Goal: Task Accomplishment & Management: Manage account settings

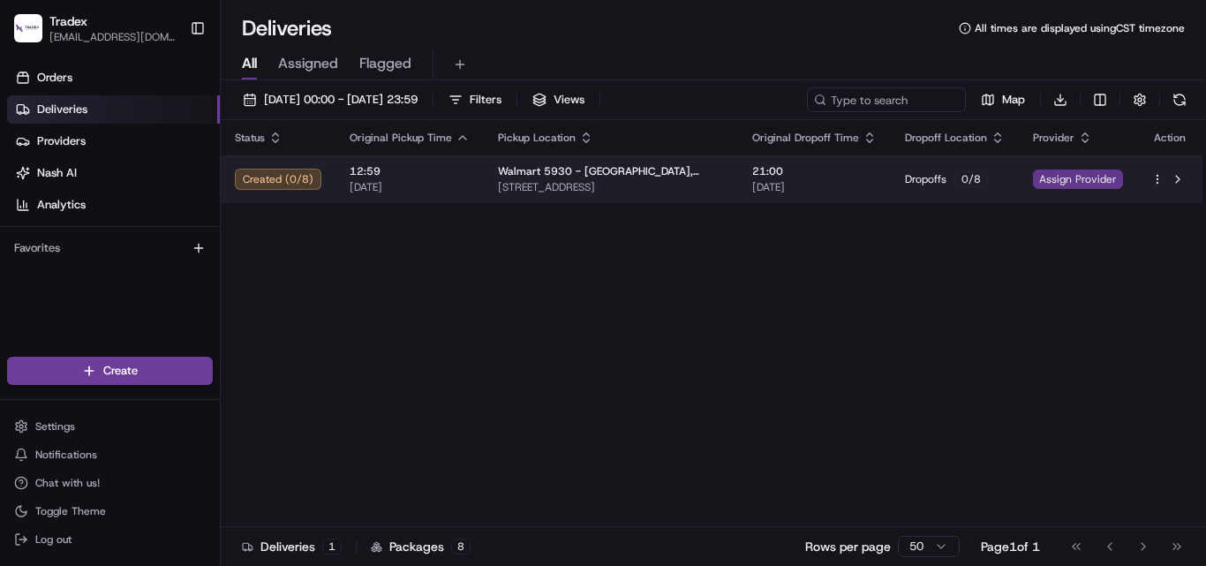
click at [1099, 177] on span "Assign Provider" at bounding box center [1078, 179] width 90 height 19
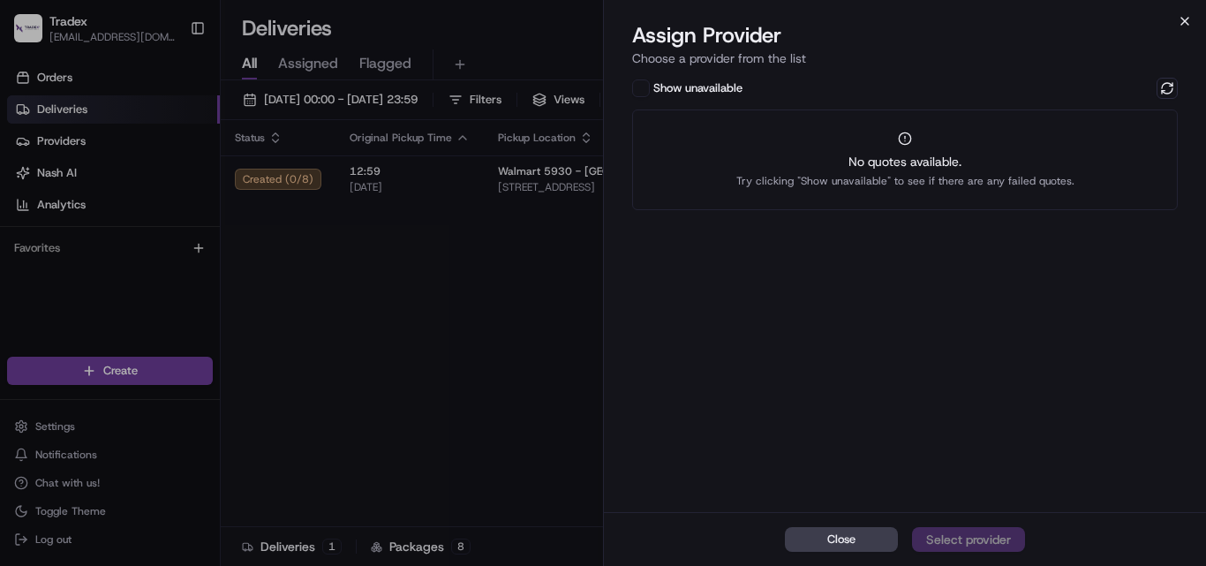
click at [1181, 22] on icon "button" at bounding box center [1185, 21] width 14 height 14
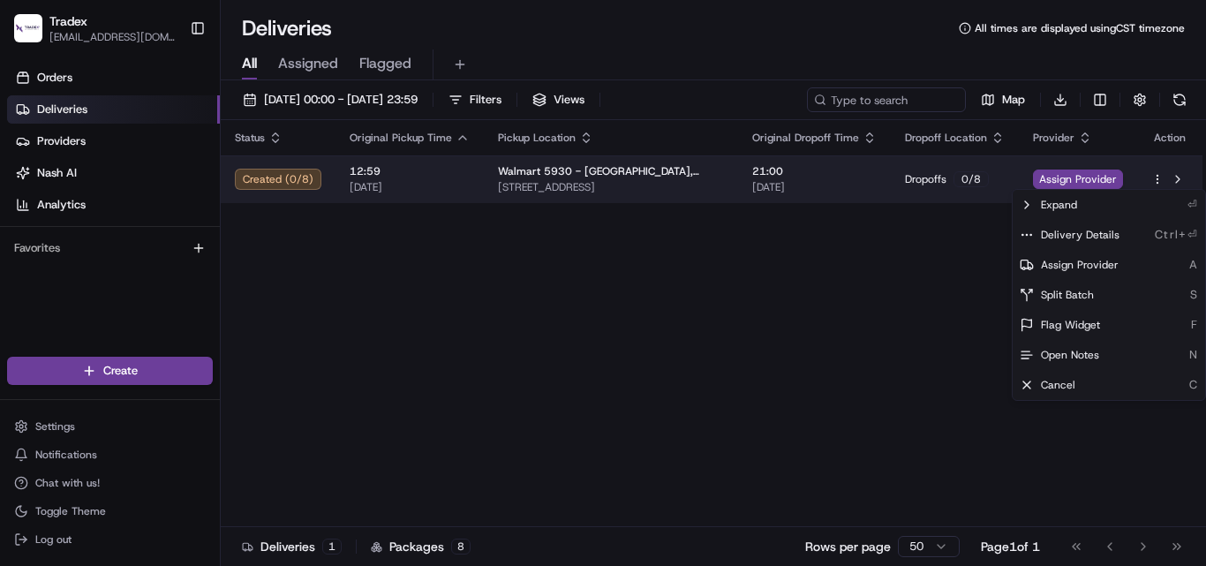
click at [1159, 178] on html "Tradex [EMAIL_ADDRESS][DOMAIN_NAME] Toggle Sidebar Orders Deliveries Providers …" at bounding box center [603, 283] width 1206 height 566
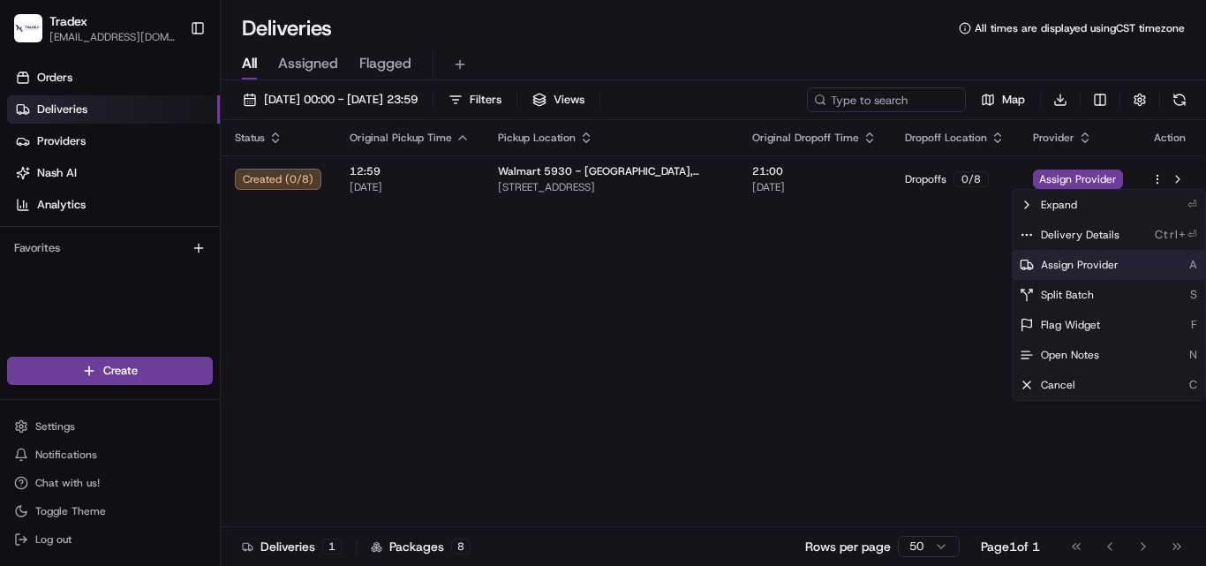
click at [1118, 261] on div "Assign Provider A" at bounding box center [1109, 265] width 193 height 30
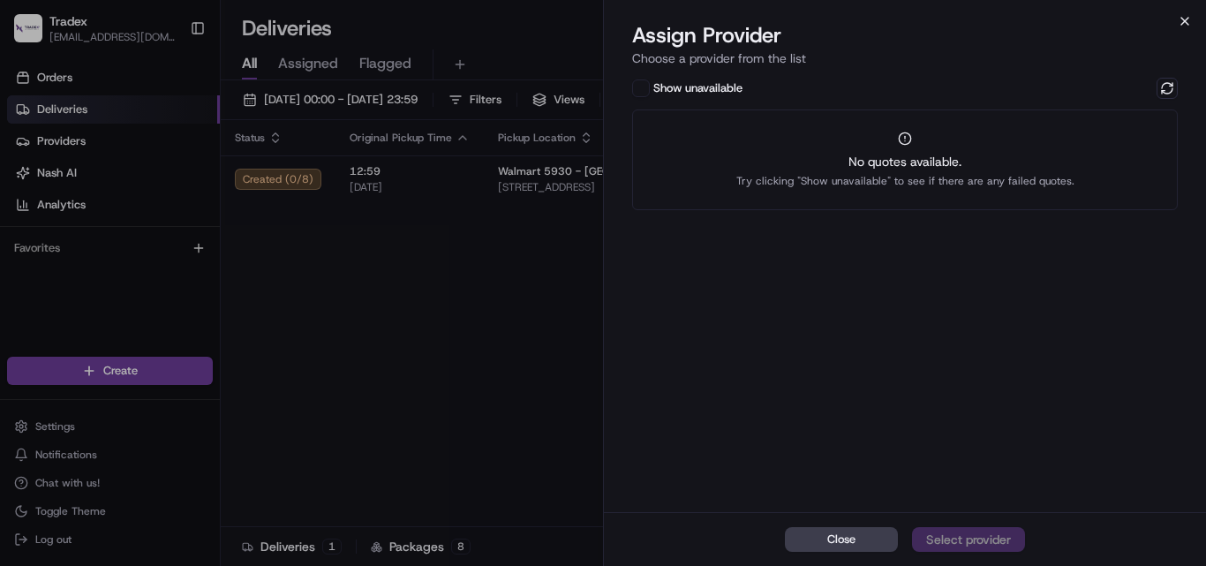
click at [1180, 23] on icon "button" at bounding box center [1185, 21] width 14 height 14
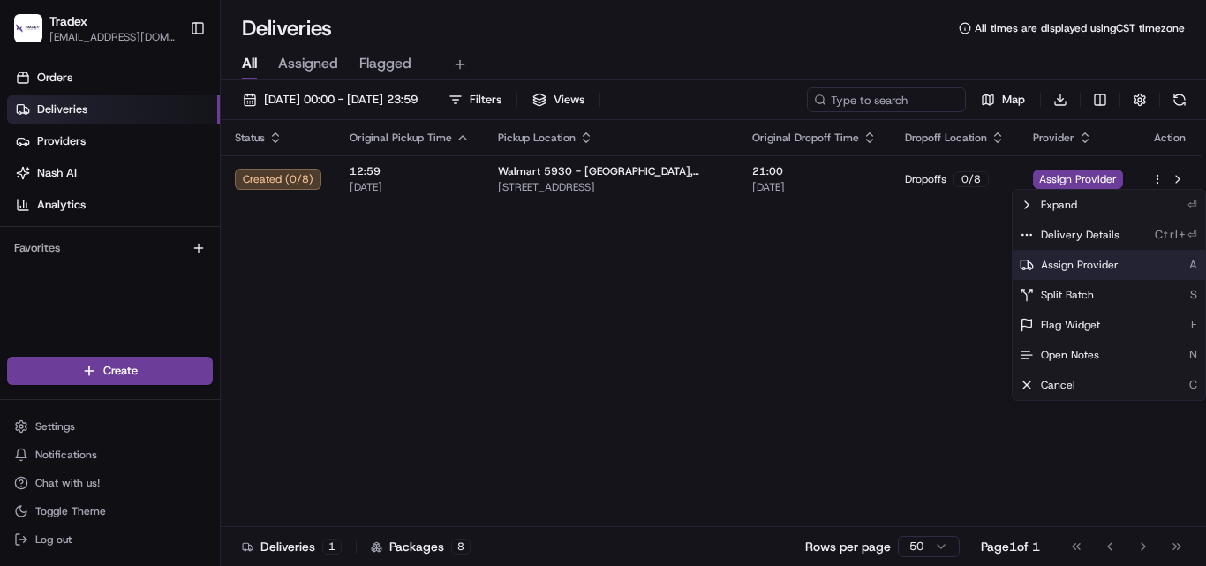
click at [1114, 266] on span "Assign Provider" at bounding box center [1080, 265] width 78 height 14
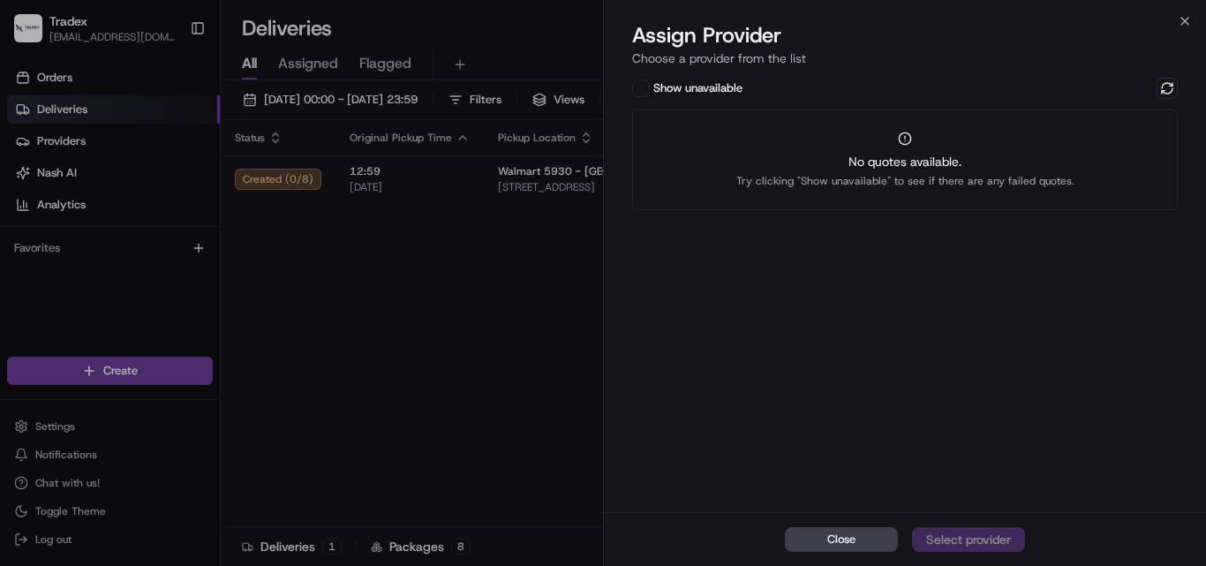
click at [643, 87] on button "Show unavailable" at bounding box center [641, 88] width 18 height 18
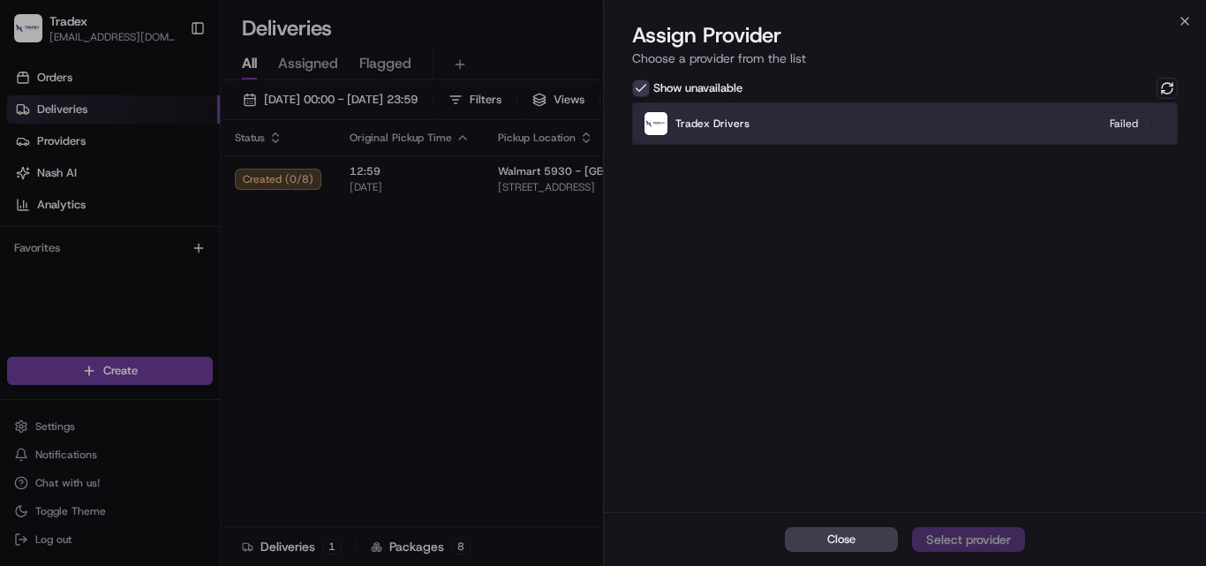
click at [986, 125] on div "Tradex Drivers Failed" at bounding box center [905, 123] width 546 height 42
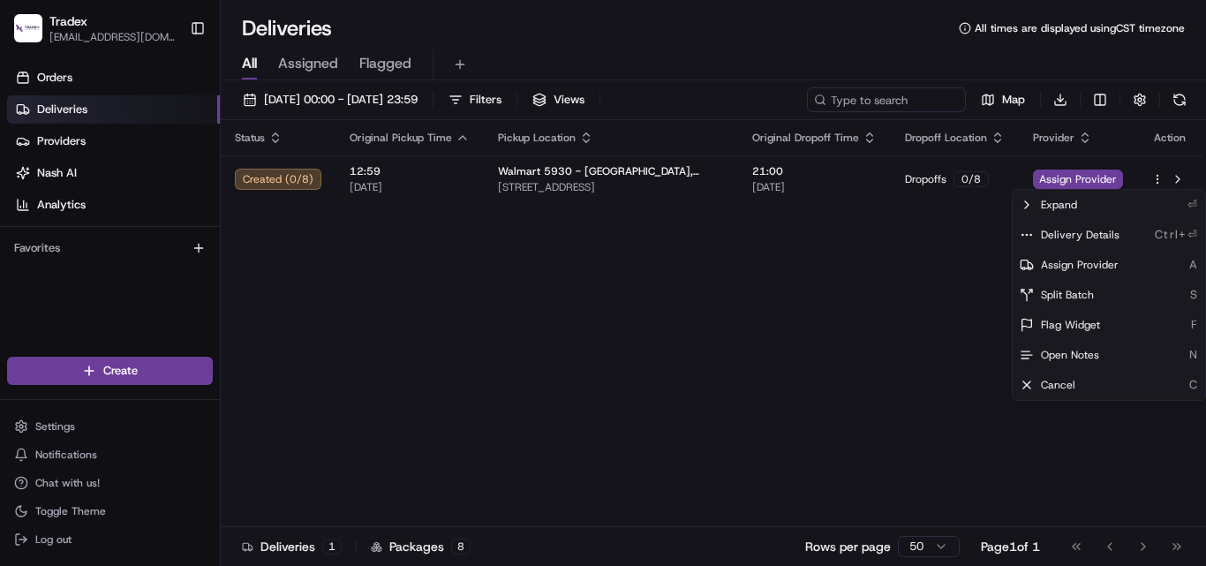
drag, startPoint x: 439, startPoint y: 335, endPoint x: 461, endPoint y: 322, distance: 25.3
click at [1033, 208] on icon at bounding box center [1027, 205] width 14 height 14
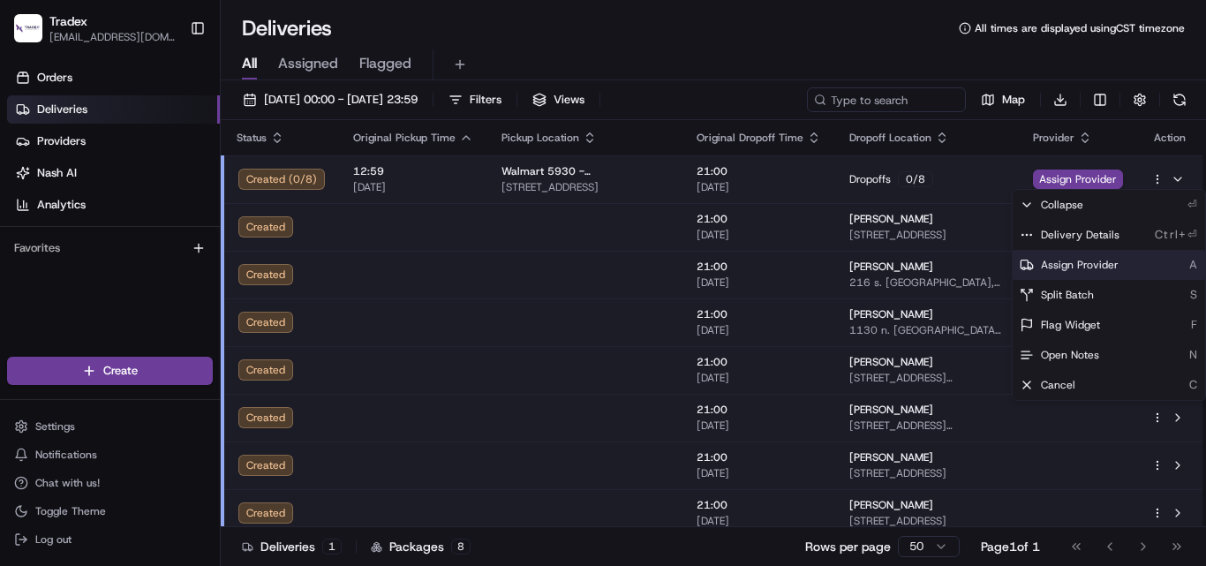
click at [1102, 268] on span "Assign Provider" at bounding box center [1080, 265] width 78 height 14
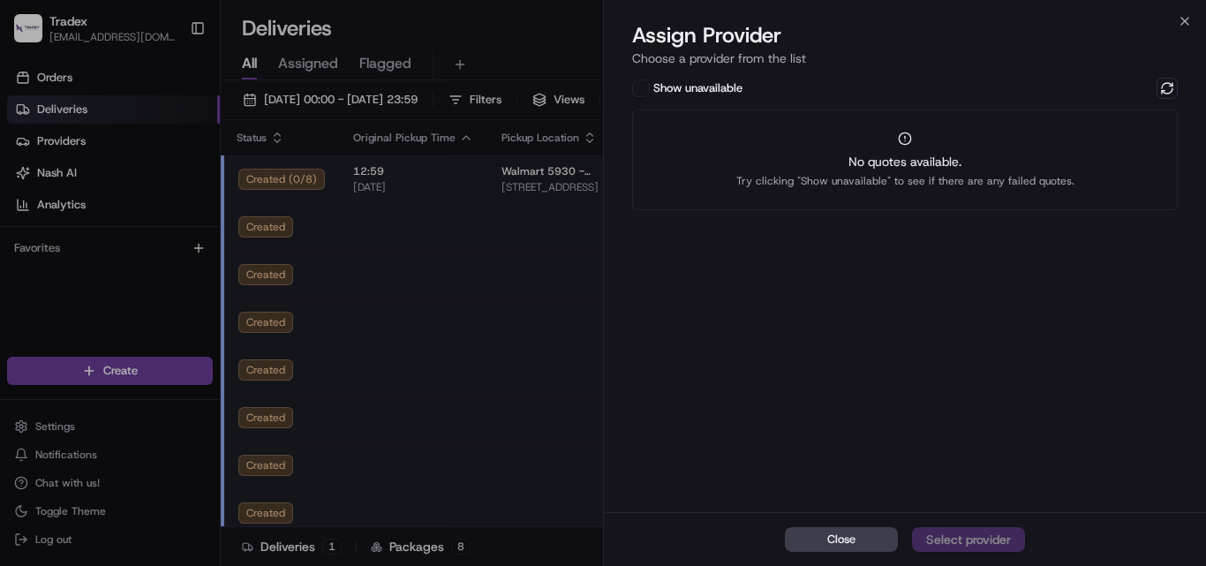
click at [640, 84] on button "Show unavailable" at bounding box center [641, 88] width 18 height 18
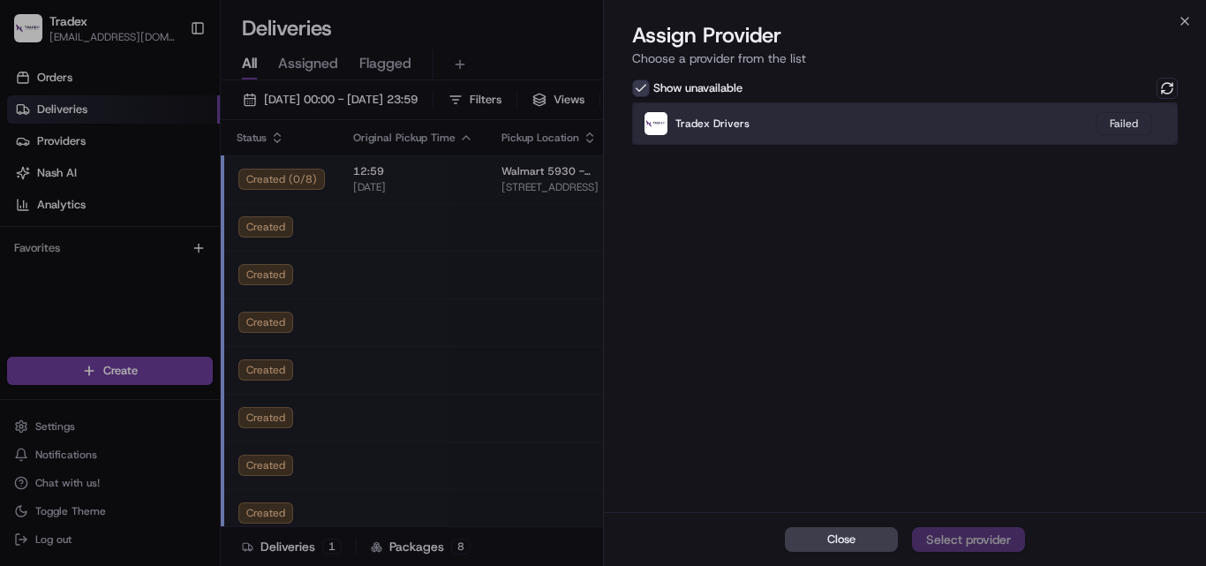
click at [848, 132] on div "Tradex Drivers Failed" at bounding box center [905, 123] width 546 height 42
click at [849, 132] on div "Tradex Drivers Failed" at bounding box center [905, 123] width 546 height 42
click at [848, 132] on div "Tradex Drivers Failed" at bounding box center [905, 123] width 546 height 42
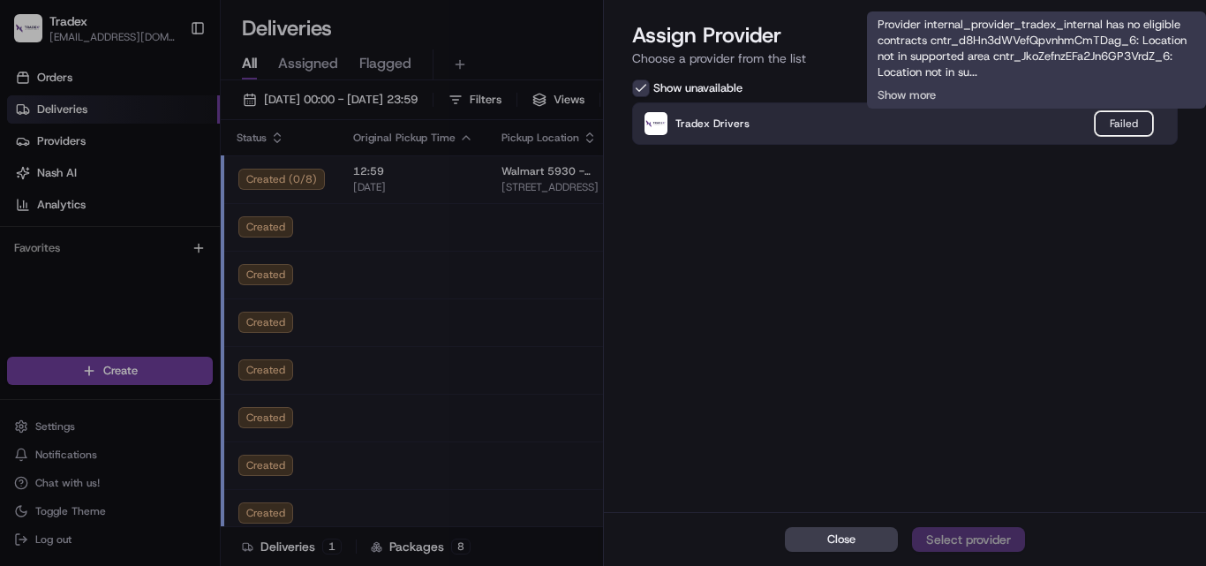
click at [1121, 124] on div "Failed" at bounding box center [1124, 123] width 57 height 23
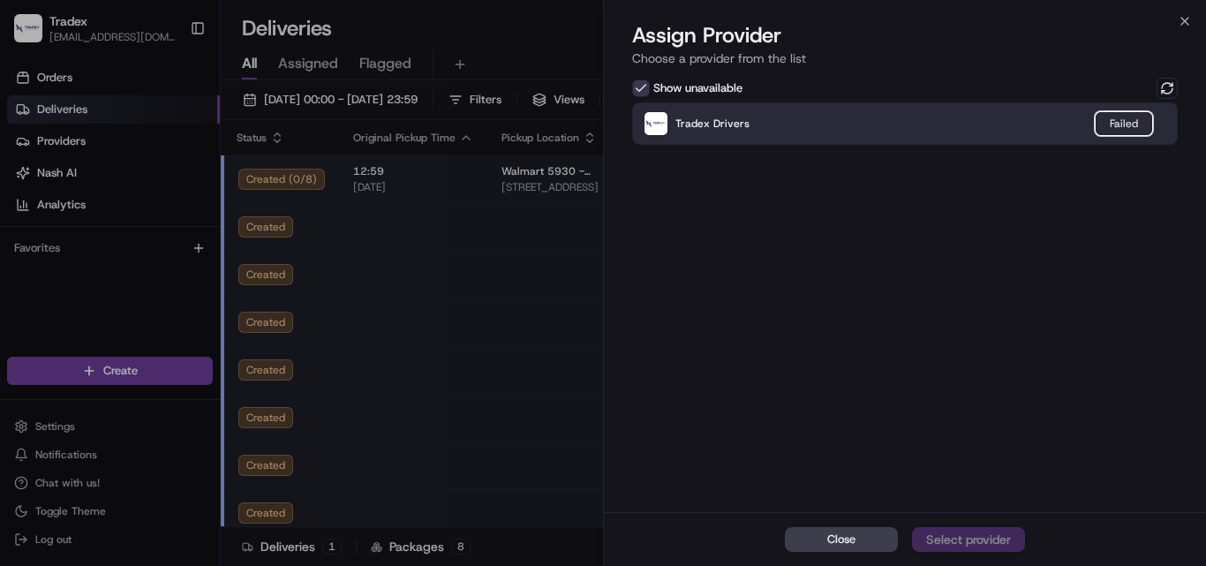
click at [1118, 125] on div "Failed" at bounding box center [1124, 123] width 57 height 23
click at [866, 125] on div "Tradex Drivers Failed" at bounding box center [905, 123] width 546 height 42
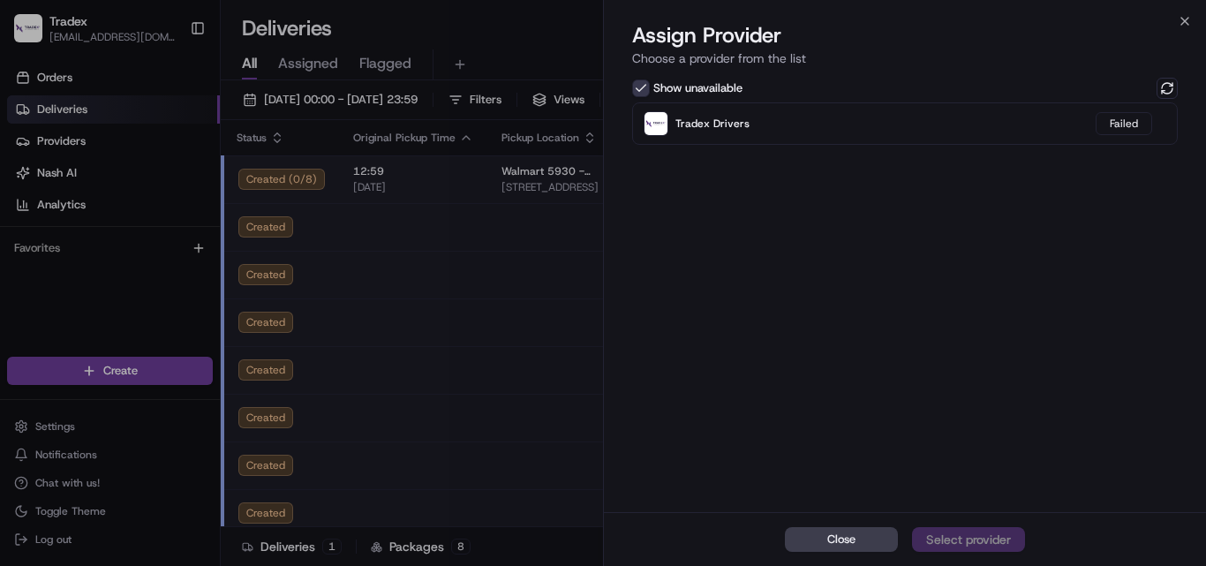
drag, startPoint x: 752, startPoint y: 131, endPoint x: 729, endPoint y: 311, distance: 181.5
click at [701, 332] on div "Show unavailable Tradex Drivers Failed" at bounding box center [905, 293] width 602 height 438
click at [1187, 21] on icon "button" at bounding box center [1185, 21] width 14 height 14
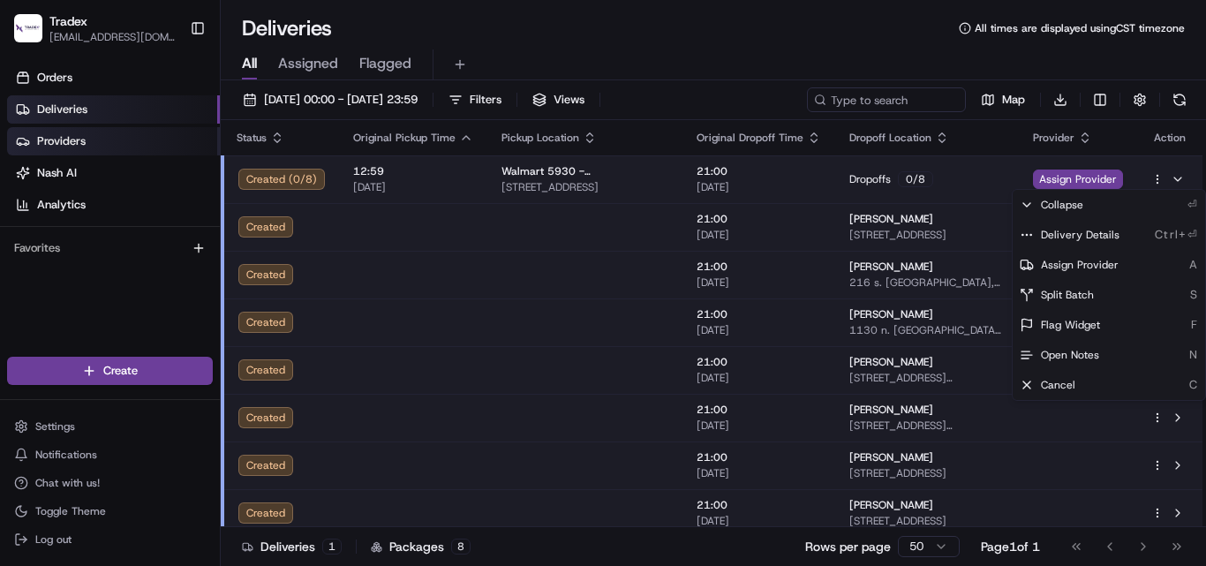
click at [84, 151] on link "Providers" at bounding box center [113, 141] width 213 height 28
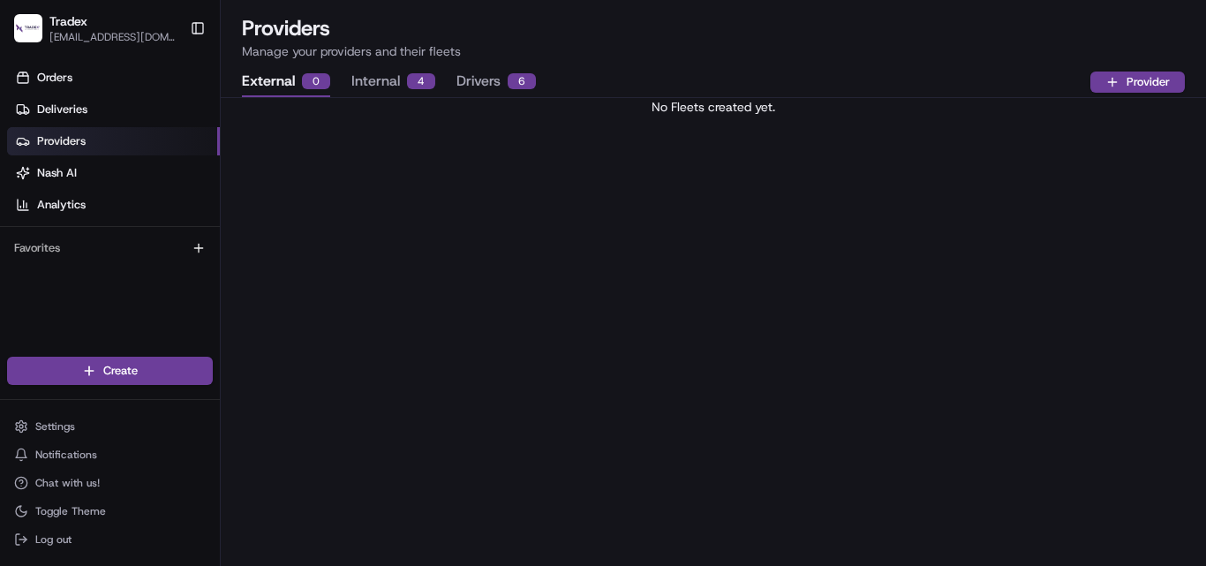
click at [408, 79] on div "4" at bounding box center [421, 81] width 28 height 16
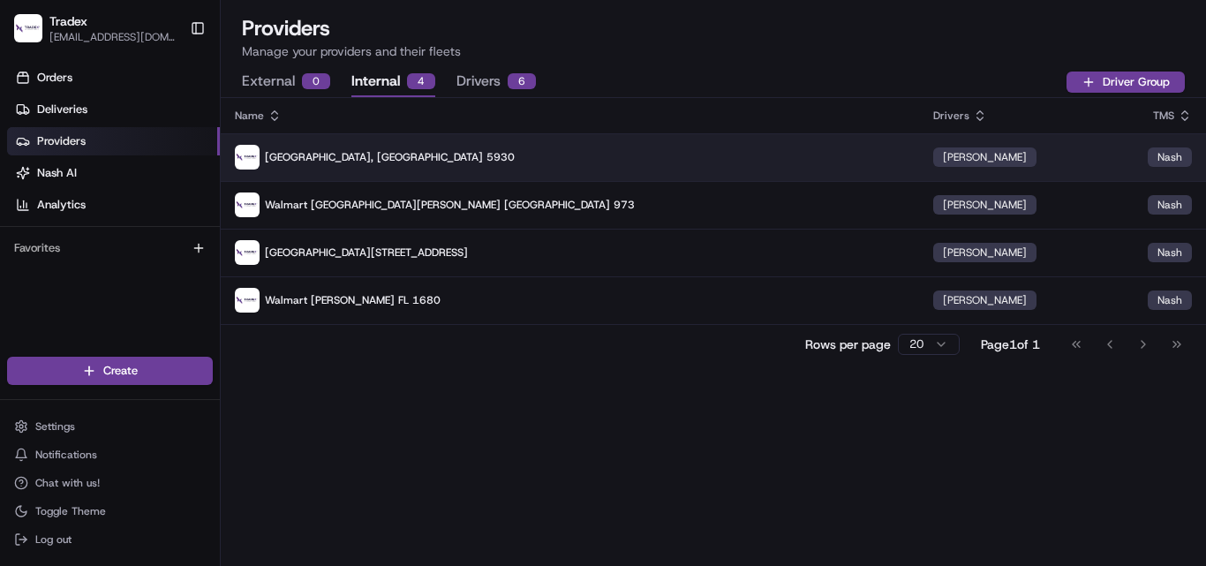
click at [547, 155] on p "[GEOGRAPHIC_DATA], [GEOGRAPHIC_DATA] 5930" at bounding box center [570, 157] width 670 height 25
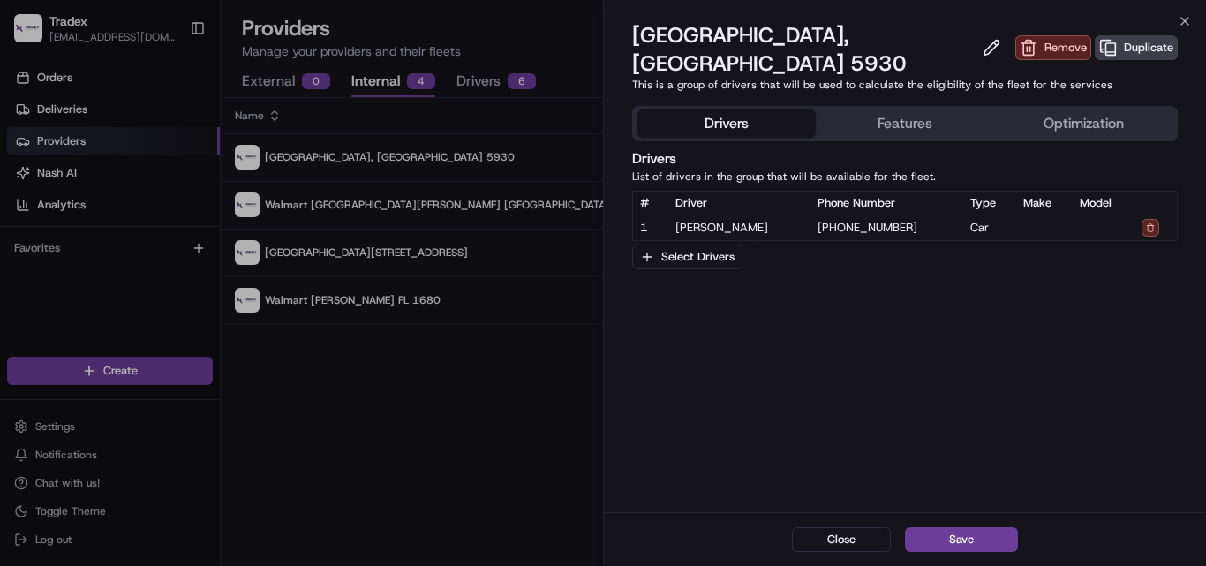
click at [772, 220] on span "[PERSON_NAME]" at bounding box center [740, 228] width 129 height 16
click at [729, 245] on button "Select Drivers" at bounding box center [687, 257] width 110 height 25
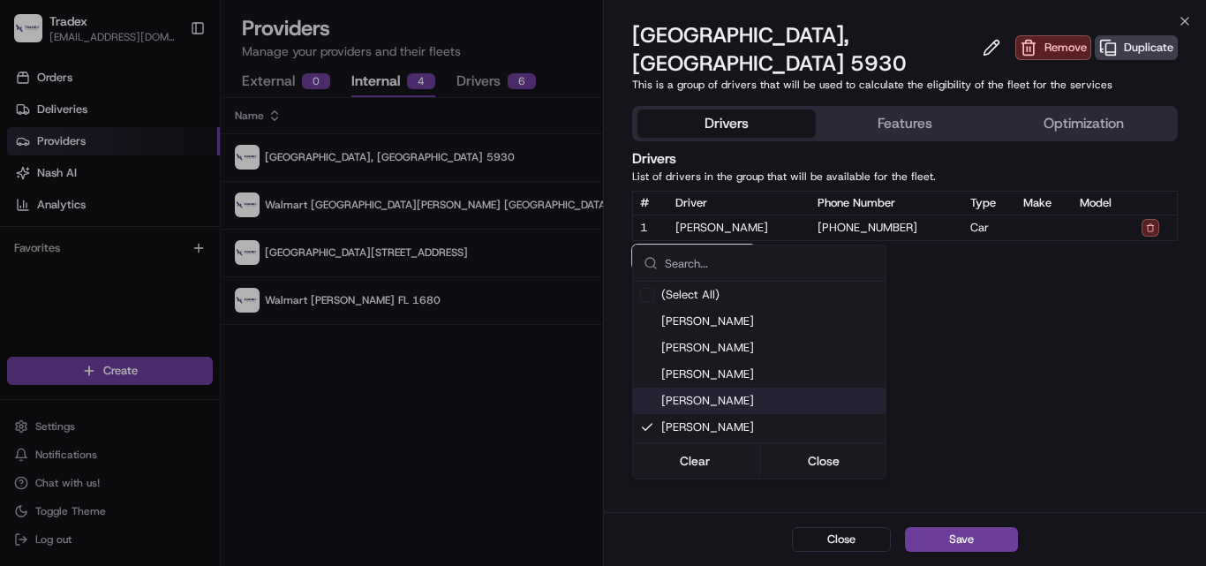
click at [1021, 325] on div at bounding box center [603, 283] width 1206 height 566
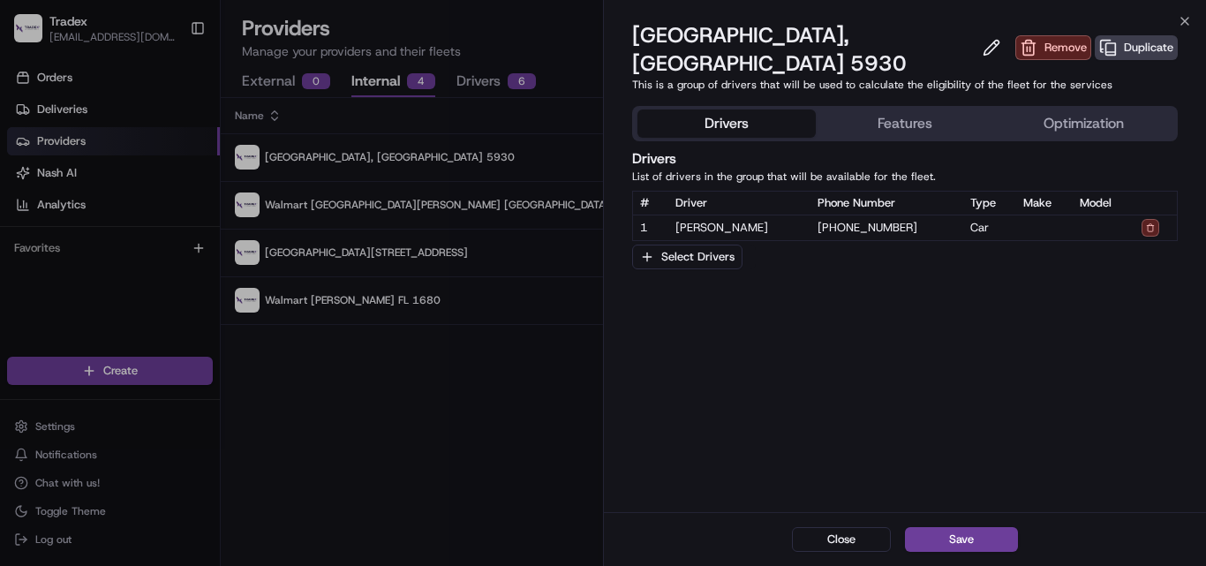
click at [855, 220] on span "[PHONE_NUMBER]" at bounding box center [868, 228] width 100 height 16
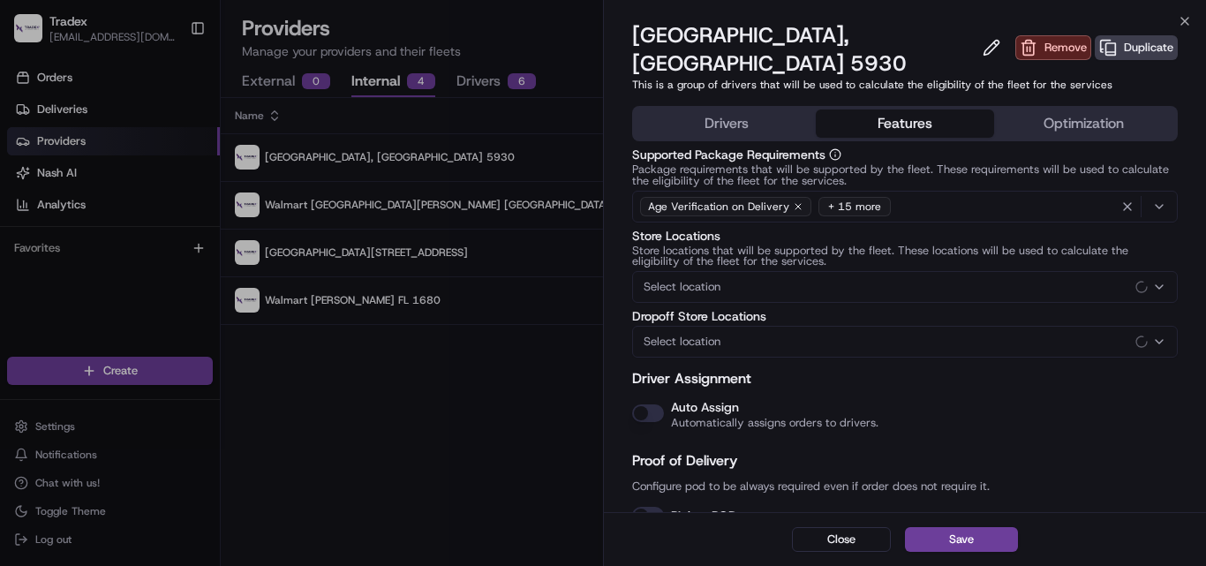
click at [926, 110] on button "Features" at bounding box center [905, 124] width 178 height 28
click at [1075, 110] on button "Optimization" at bounding box center [1083, 124] width 178 height 28
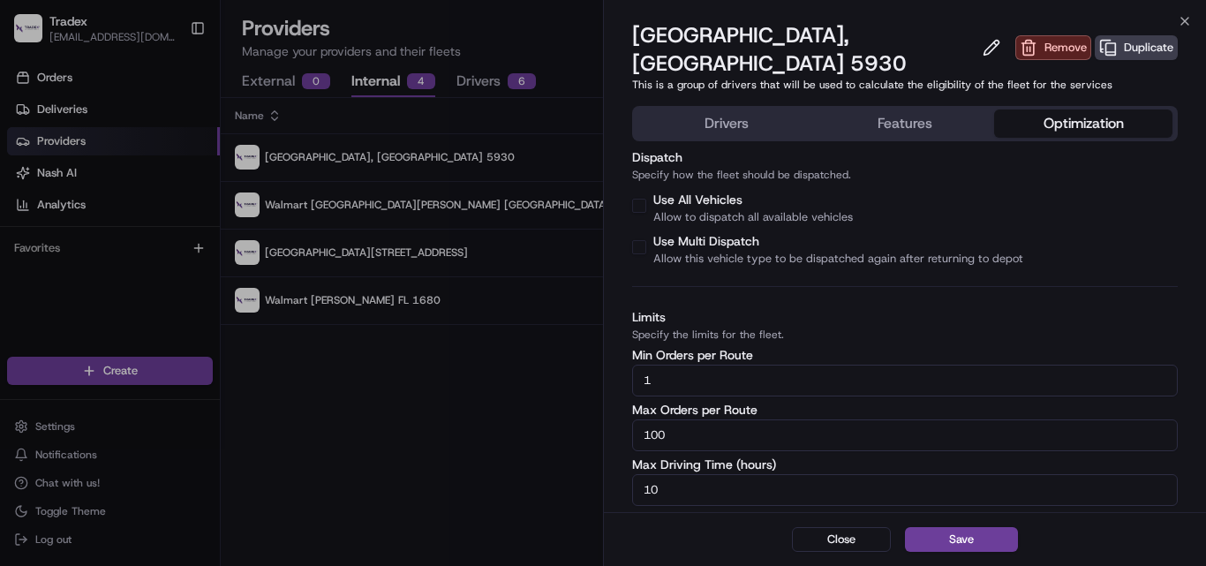
click at [941, 110] on button "Features" at bounding box center [905, 124] width 178 height 28
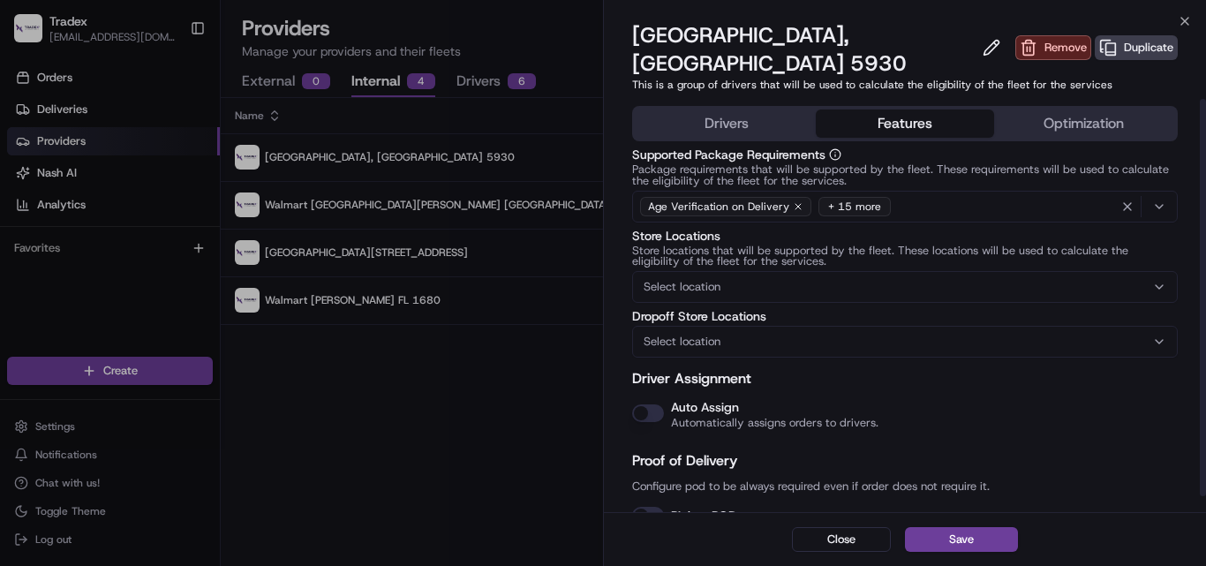
click at [748, 110] on button "Drivers" at bounding box center [727, 124] width 178 height 28
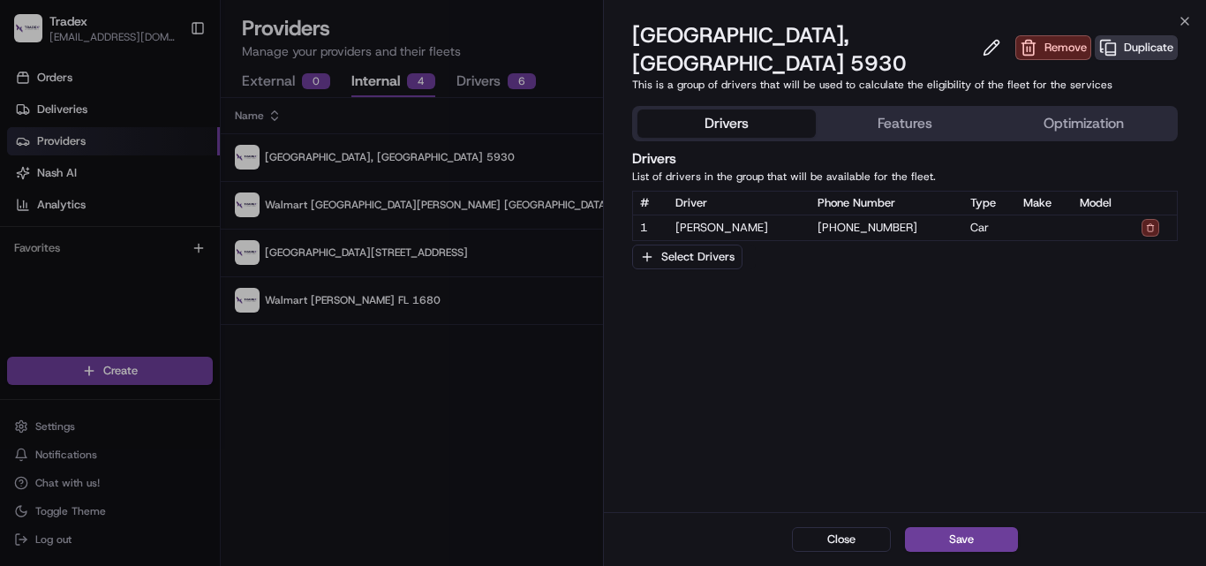
click at [1095, 35] on button "Duplicate" at bounding box center [1136, 47] width 83 height 25
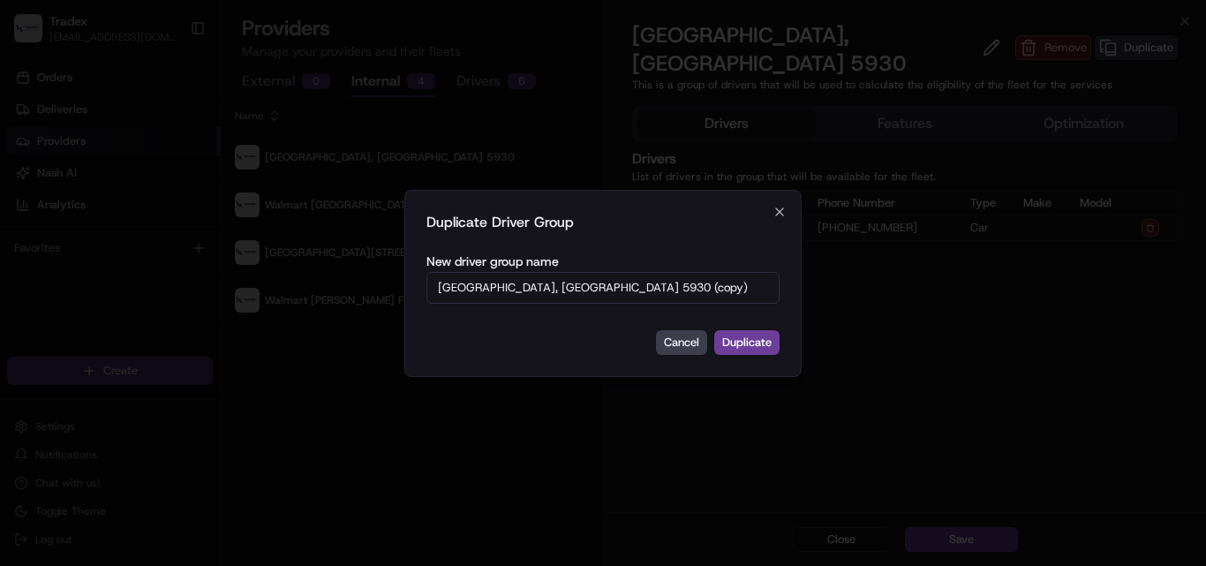
click at [684, 288] on input "[GEOGRAPHIC_DATA], [GEOGRAPHIC_DATA] 5930 (copy)" at bounding box center [603, 288] width 353 height 32
click at [778, 215] on icon "button" at bounding box center [780, 212] width 14 height 14
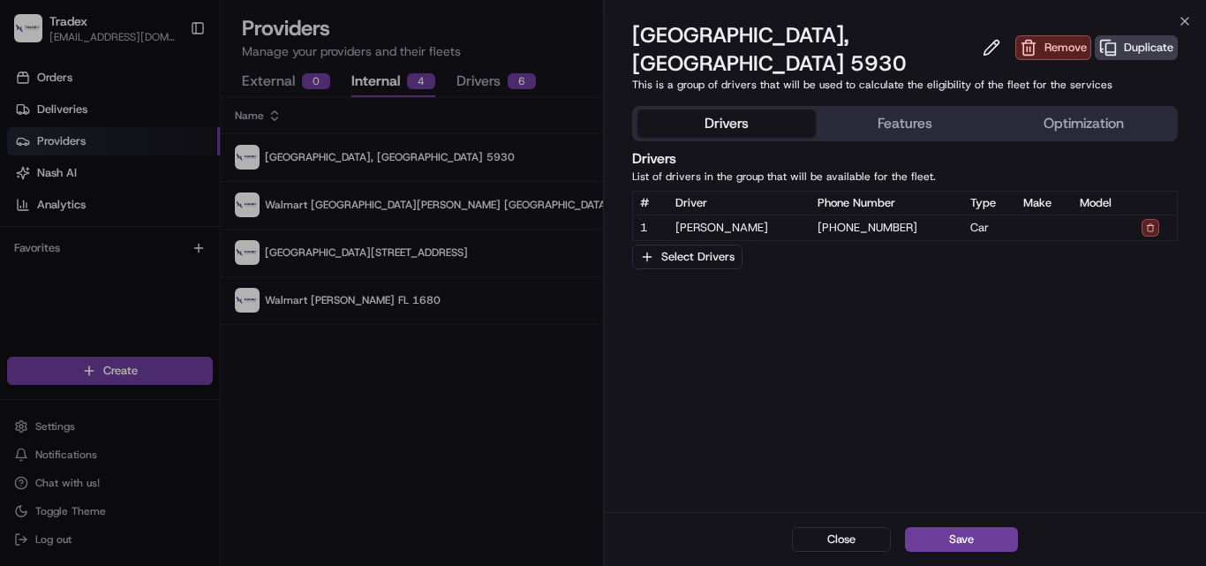
click at [992, 538] on button "Save" at bounding box center [961, 539] width 113 height 25
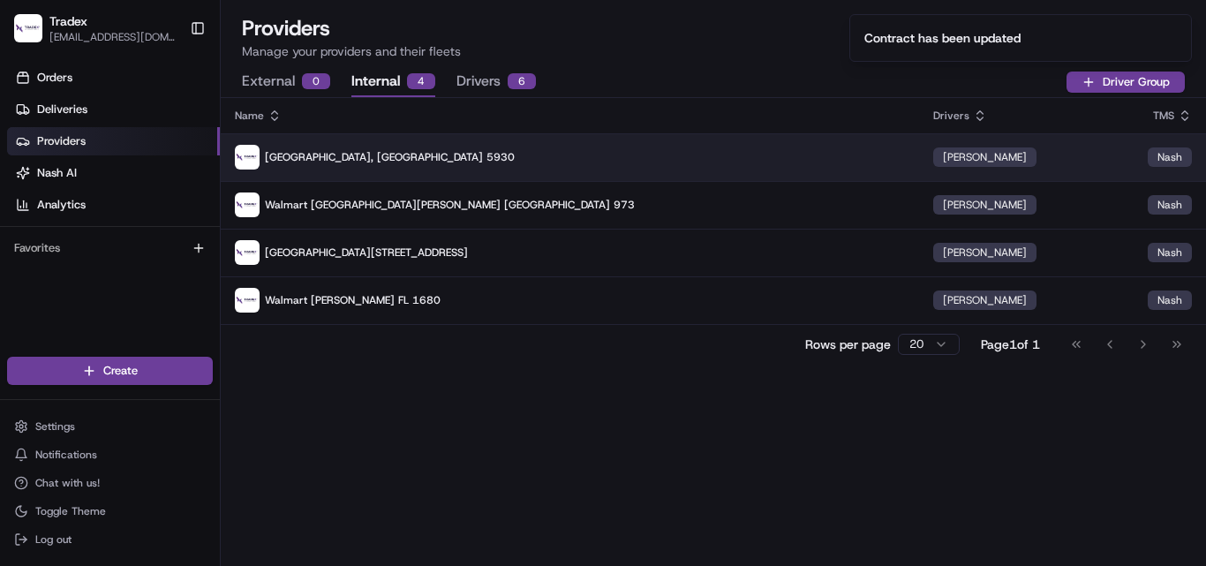
click at [610, 154] on p "[GEOGRAPHIC_DATA], [GEOGRAPHIC_DATA] 5930" at bounding box center [570, 157] width 670 height 25
click at [1164, 152] on div "Nash" at bounding box center [1170, 156] width 44 height 19
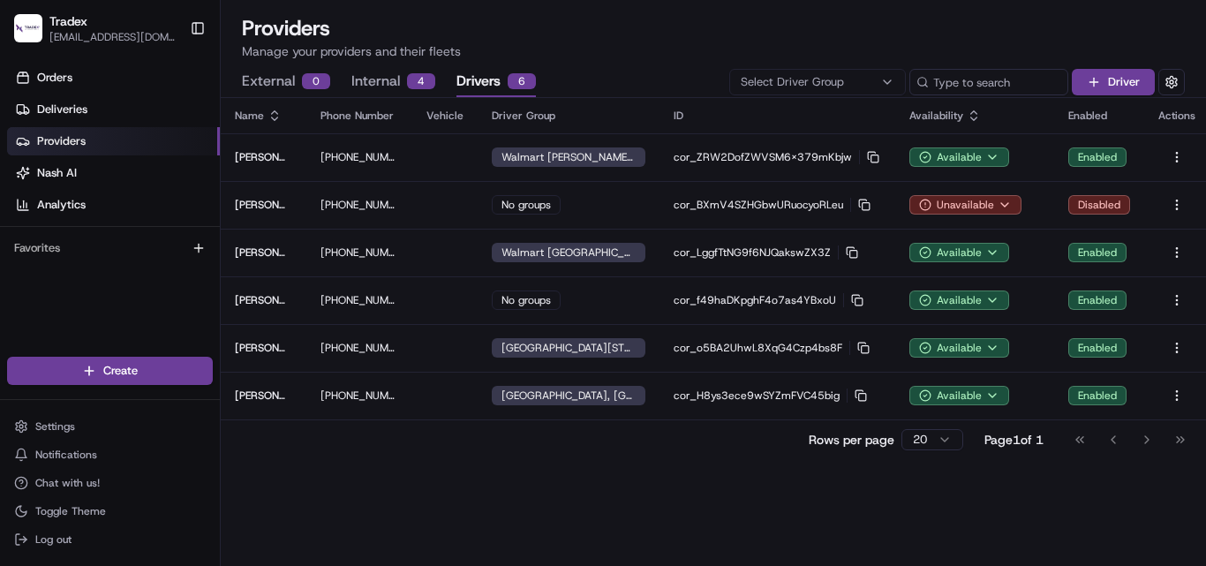
click at [491, 87] on button "Drivers 6" at bounding box center [496, 82] width 79 height 30
click at [79, 81] on link "Orders" at bounding box center [113, 78] width 213 height 28
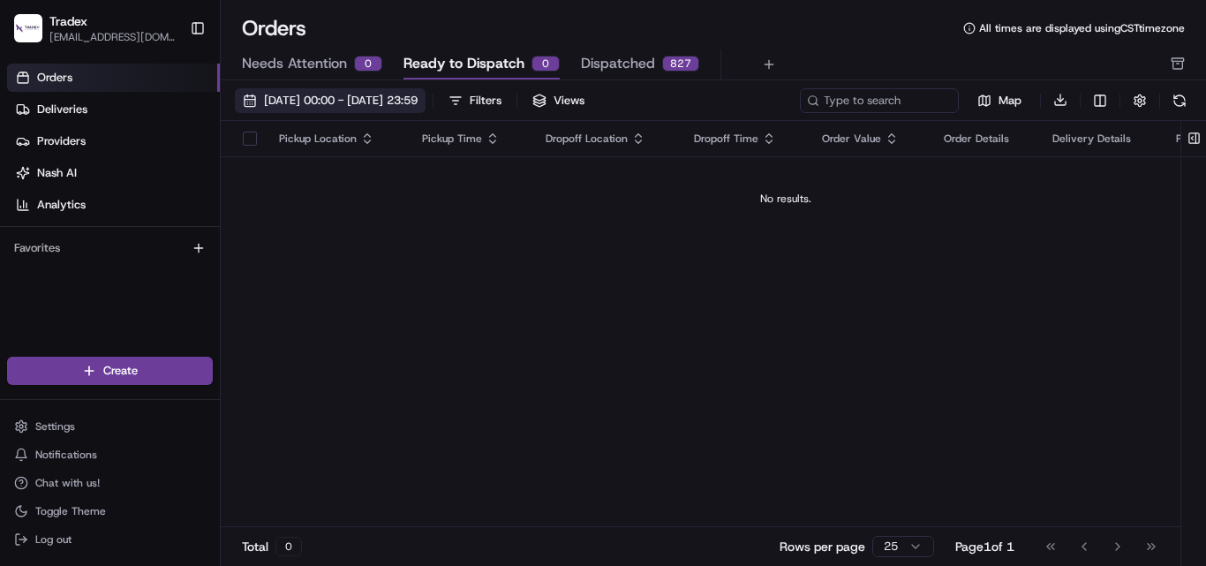
click at [418, 103] on span "[DATE] 00:00 - [DATE] 23:59" at bounding box center [341, 101] width 154 height 16
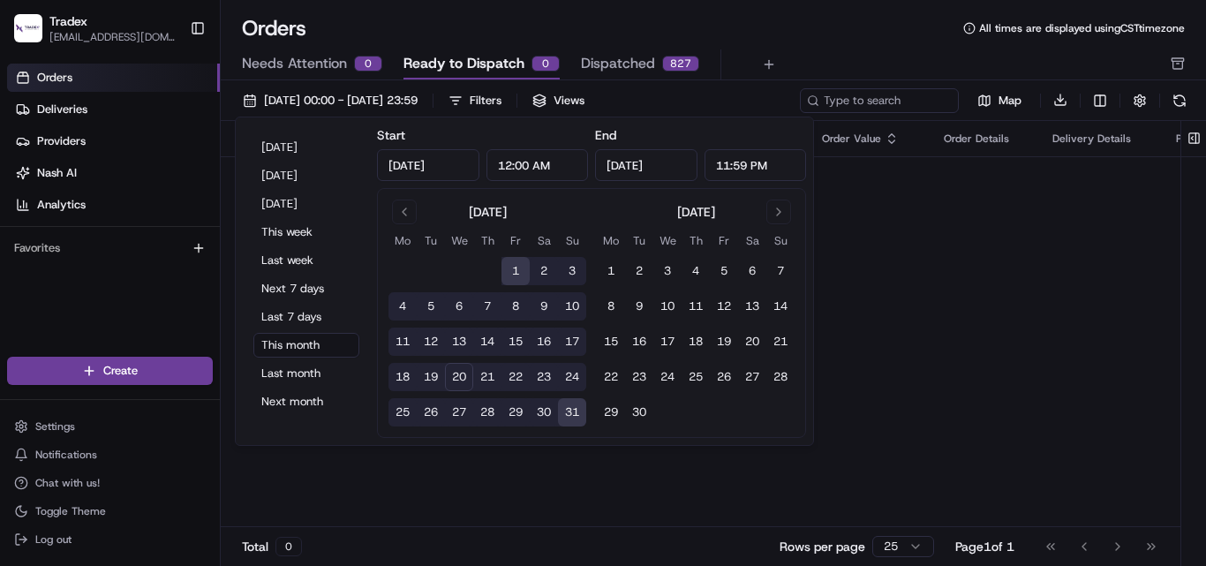
click at [568, 412] on button "31" at bounding box center [572, 412] width 28 height 28
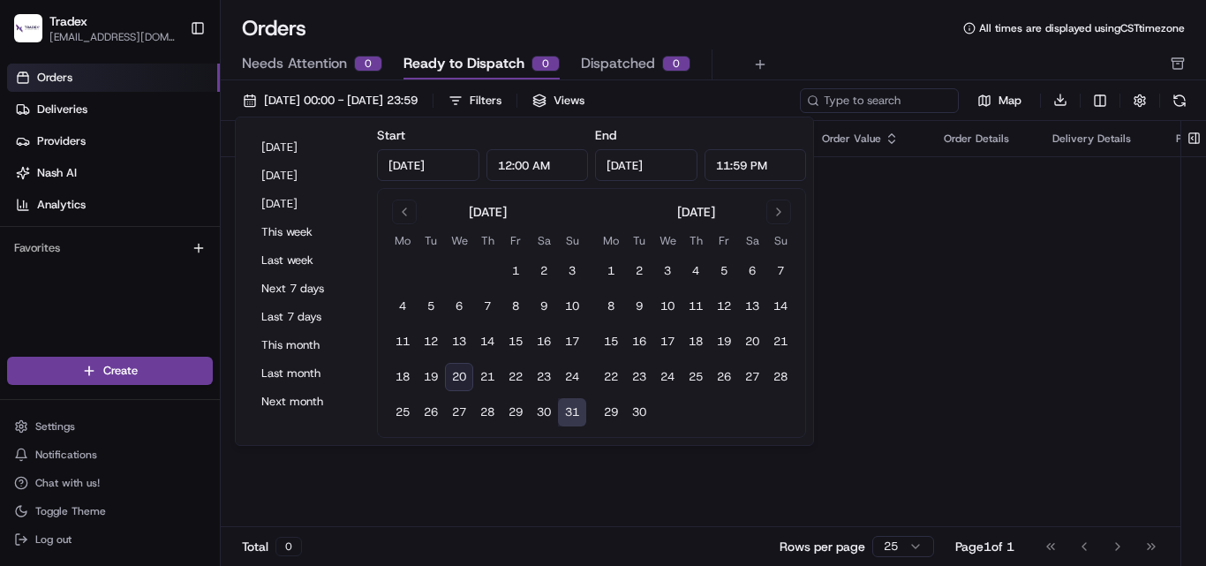
click at [452, 377] on button "20" at bounding box center [459, 377] width 28 height 28
type input "[DATE]"
click at [451, 371] on button "20" at bounding box center [459, 377] width 28 height 28
type input "[DATE]"
click at [1002, 368] on div "Pickup Location Pickup Time Dropoff Location Dropoff Time Order Value Order Det…" at bounding box center [786, 324] width 1130 height 407
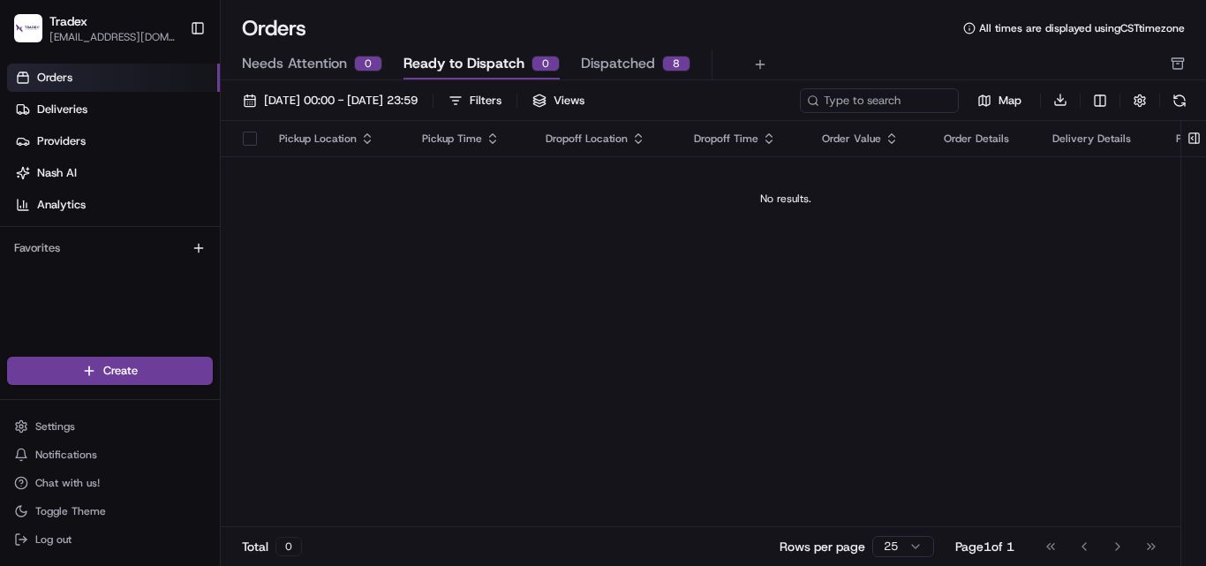
click at [74, 72] on link "Orders" at bounding box center [113, 78] width 213 height 28
click at [343, 49] on button "Needs Attention 0" at bounding box center [312, 64] width 140 height 30
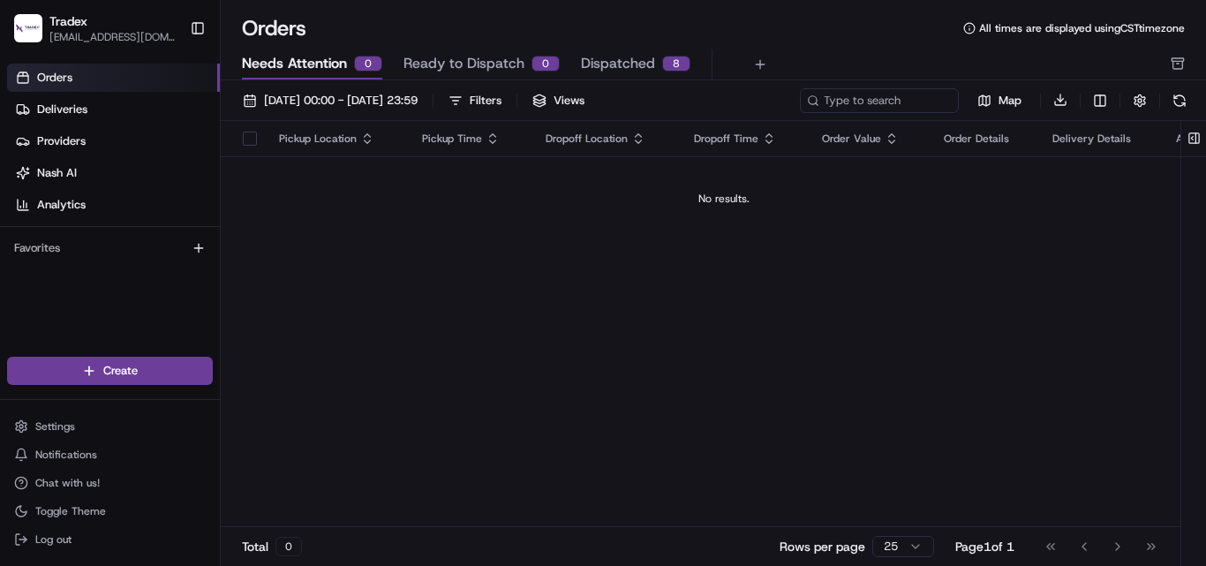
click at [457, 57] on span "Ready to Dispatch" at bounding box center [464, 63] width 121 height 21
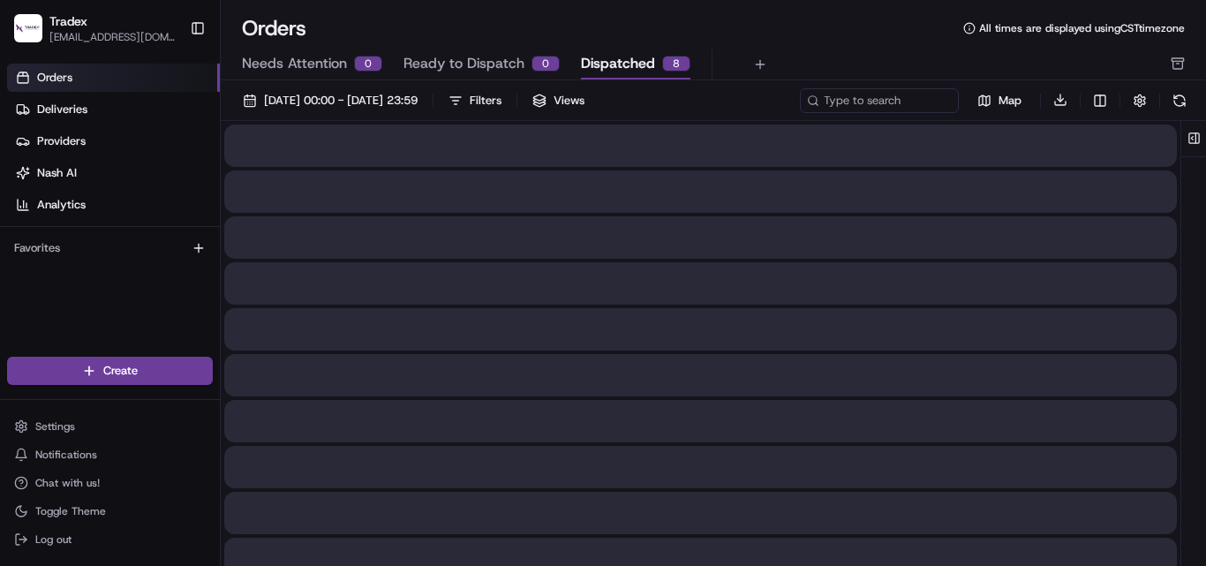
click at [603, 62] on span "Dispatched" at bounding box center [618, 63] width 74 height 21
click at [465, 60] on span "Ready to Dispatch" at bounding box center [464, 63] width 121 height 21
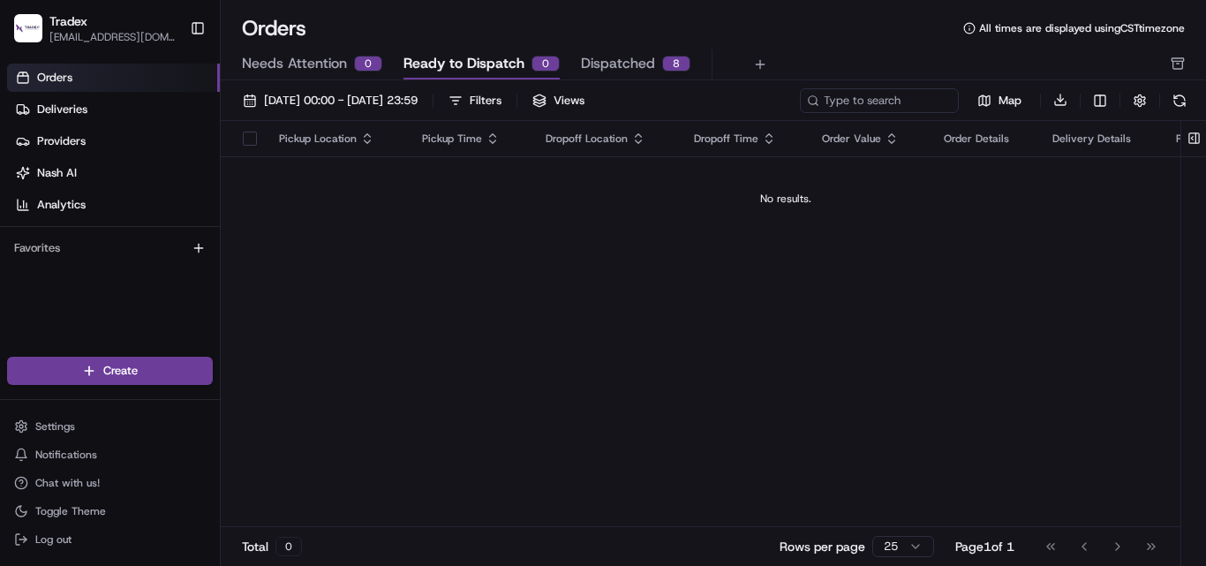
click at [310, 64] on span "Needs Attention" at bounding box center [294, 63] width 105 height 21
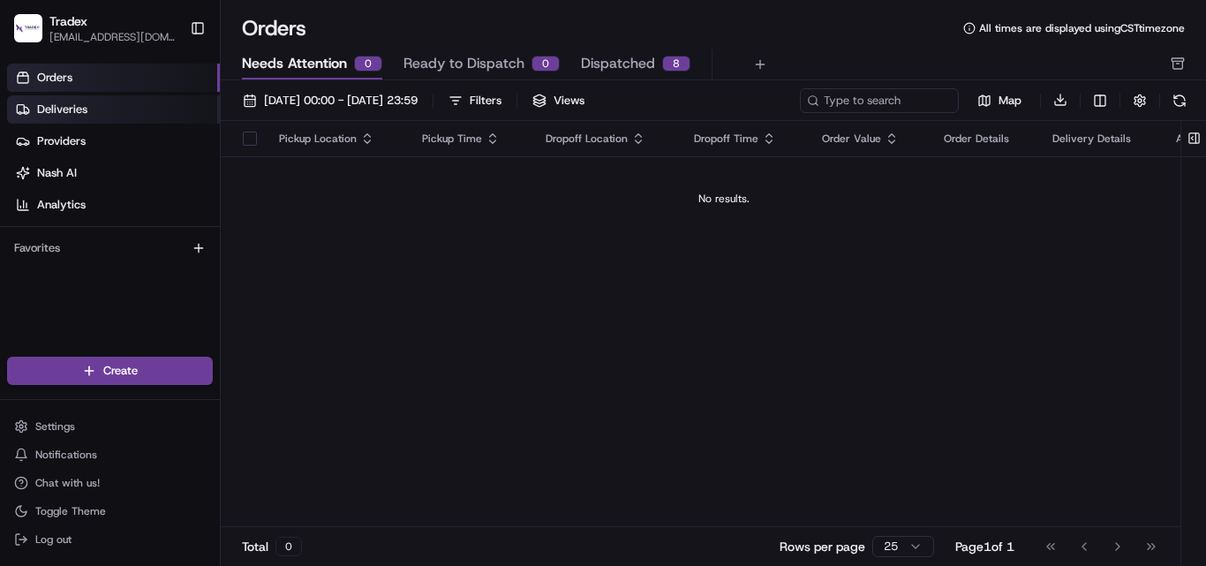
click at [87, 105] on link "Deliveries" at bounding box center [113, 109] width 213 height 28
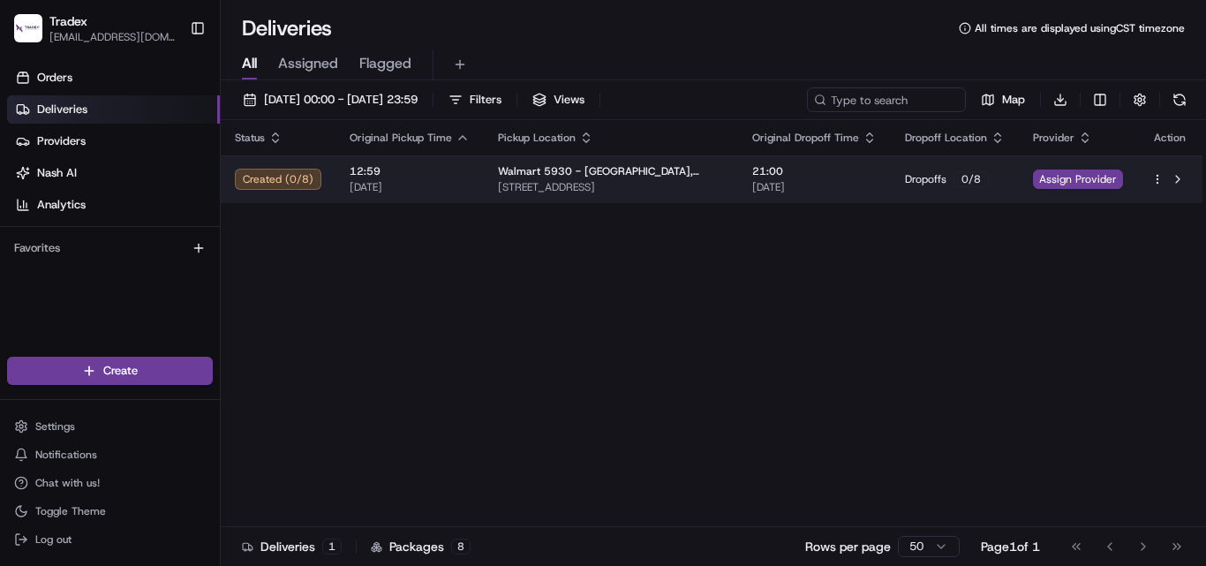
click at [1158, 179] on html "Tradex [EMAIL_ADDRESS][DOMAIN_NAME] Toggle Sidebar Orders Deliveries Providers …" at bounding box center [603, 283] width 1206 height 566
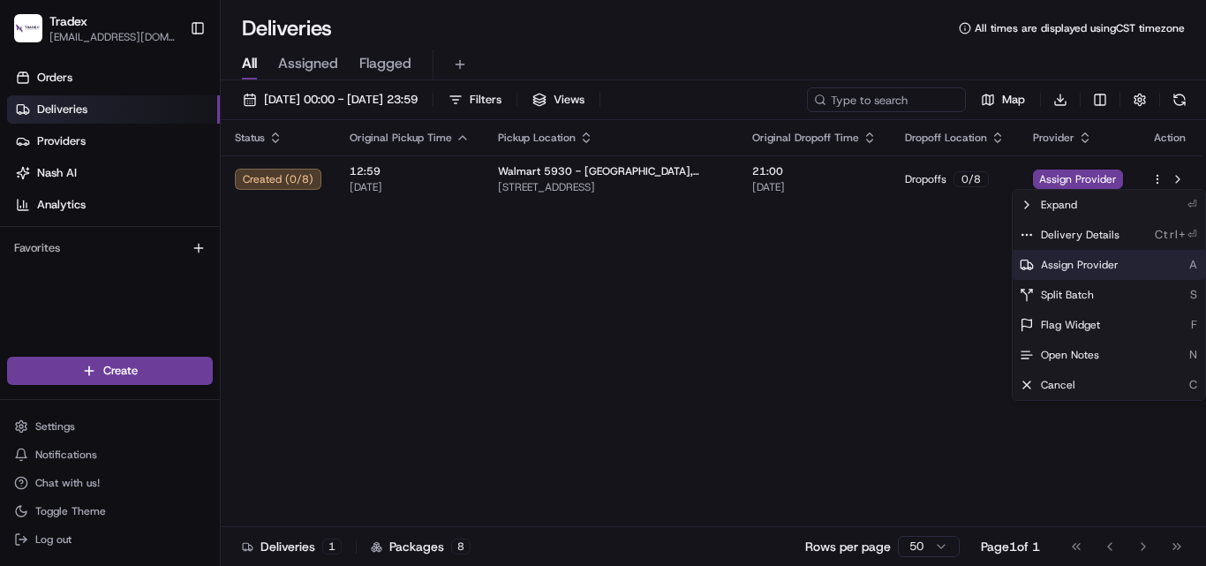
click at [1107, 269] on span "Assign Provider" at bounding box center [1080, 265] width 78 height 14
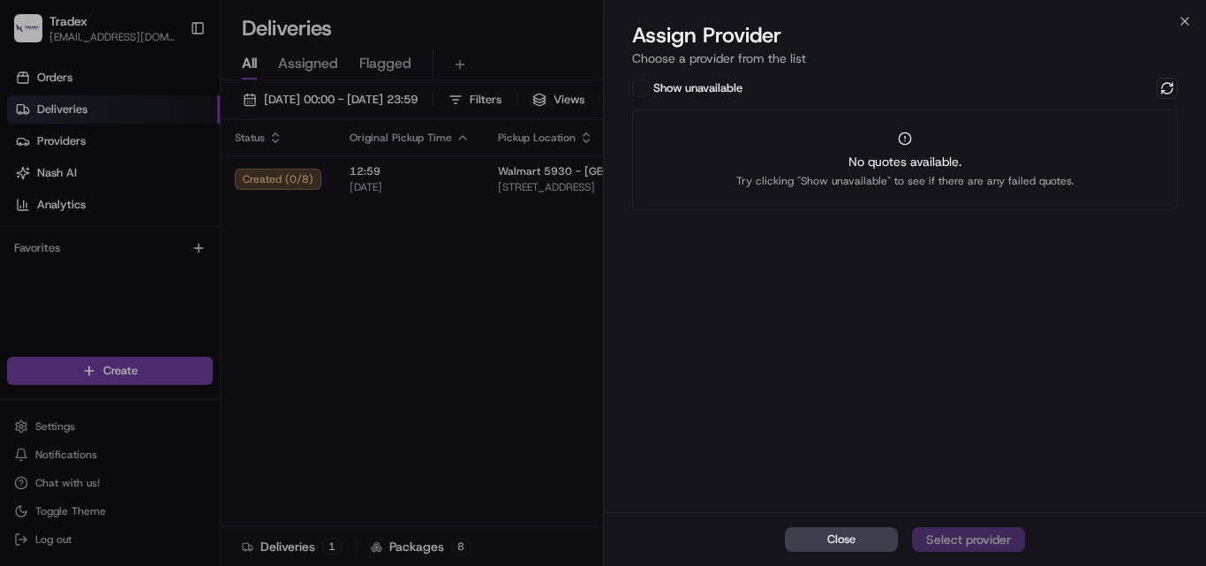
click at [646, 89] on button "Show unavailable" at bounding box center [641, 88] width 18 height 18
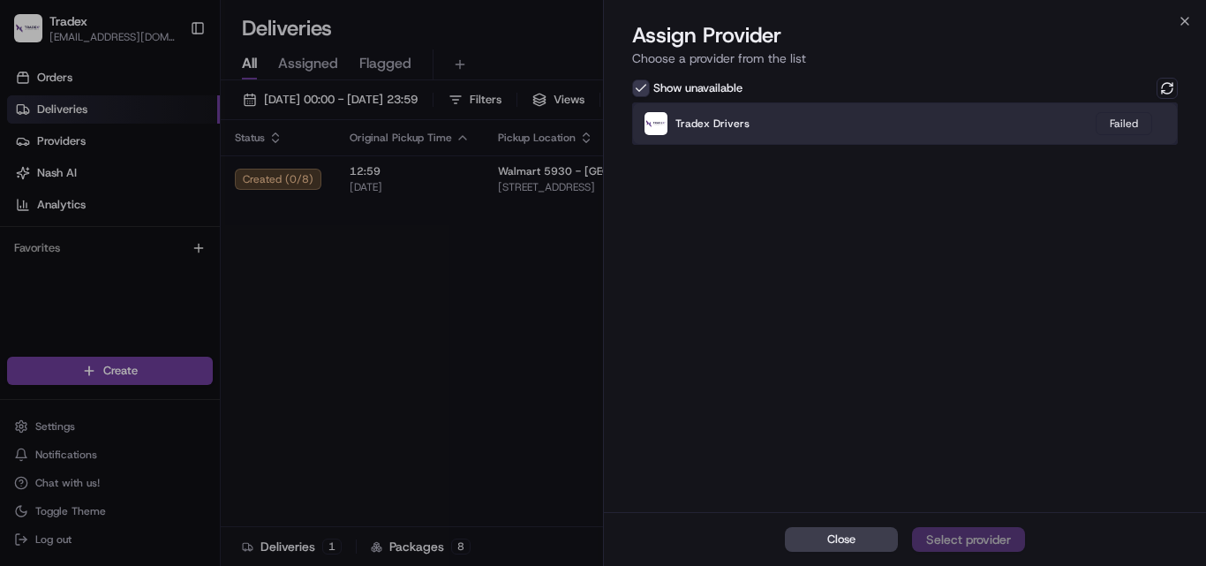
click at [892, 139] on div "Tradex Drivers Failed" at bounding box center [905, 123] width 546 height 42
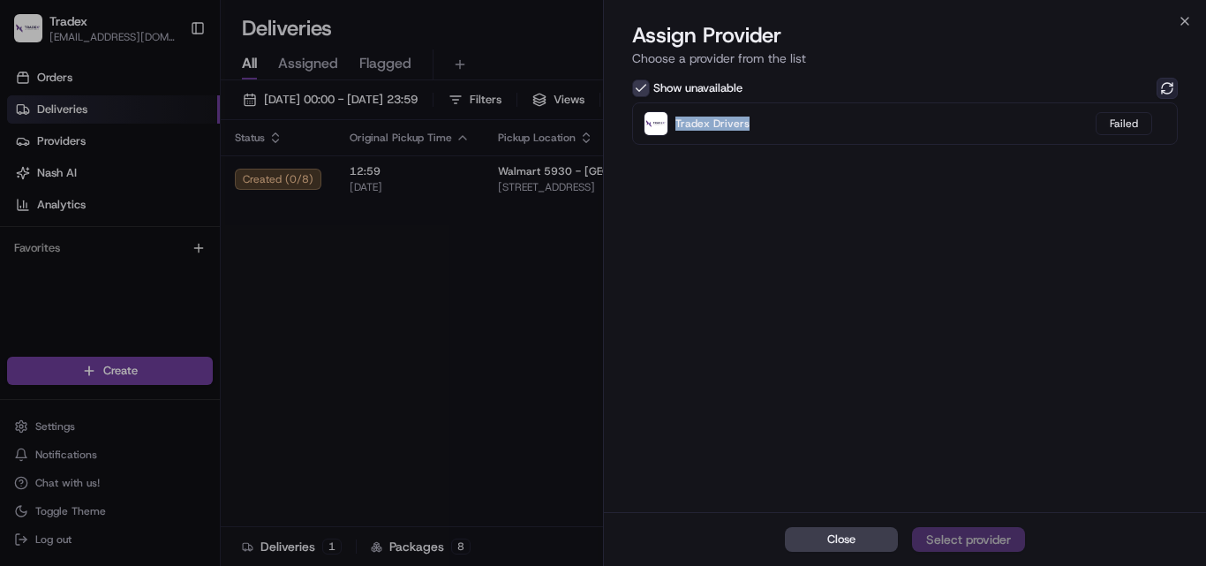
click at [1158, 91] on button at bounding box center [1167, 88] width 21 height 21
click at [1158, 89] on button at bounding box center [1167, 88] width 21 height 21
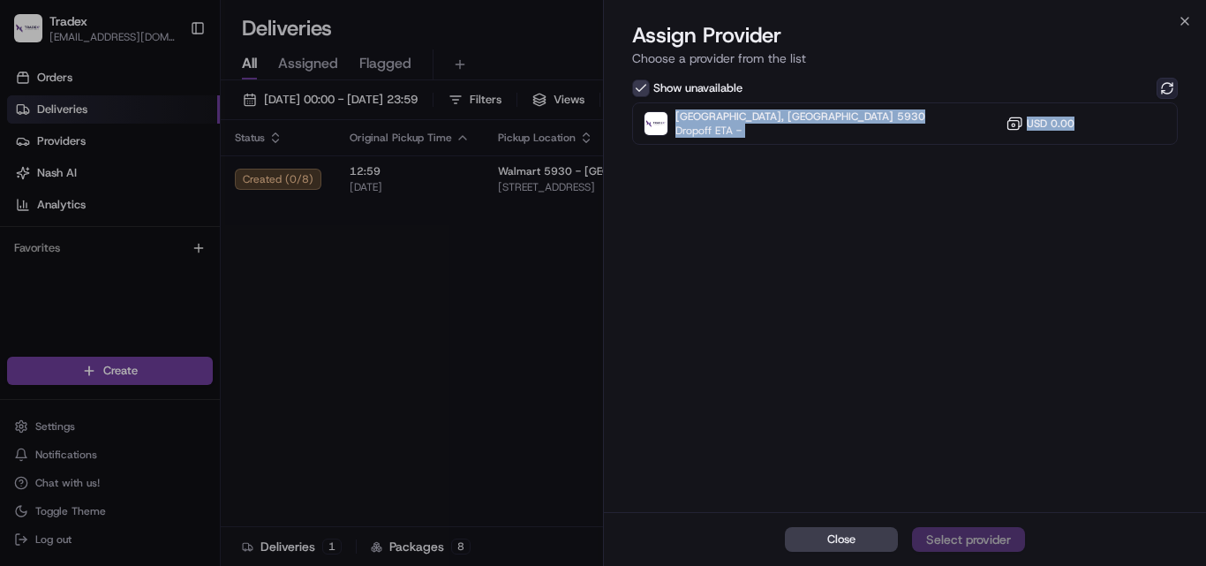
click at [1167, 94] on button at bounding box center [1167, 88] width 21 height 21
click at [643, 86] on button "Show unavailable" at bounding box center [641, 88] width 18 height 18
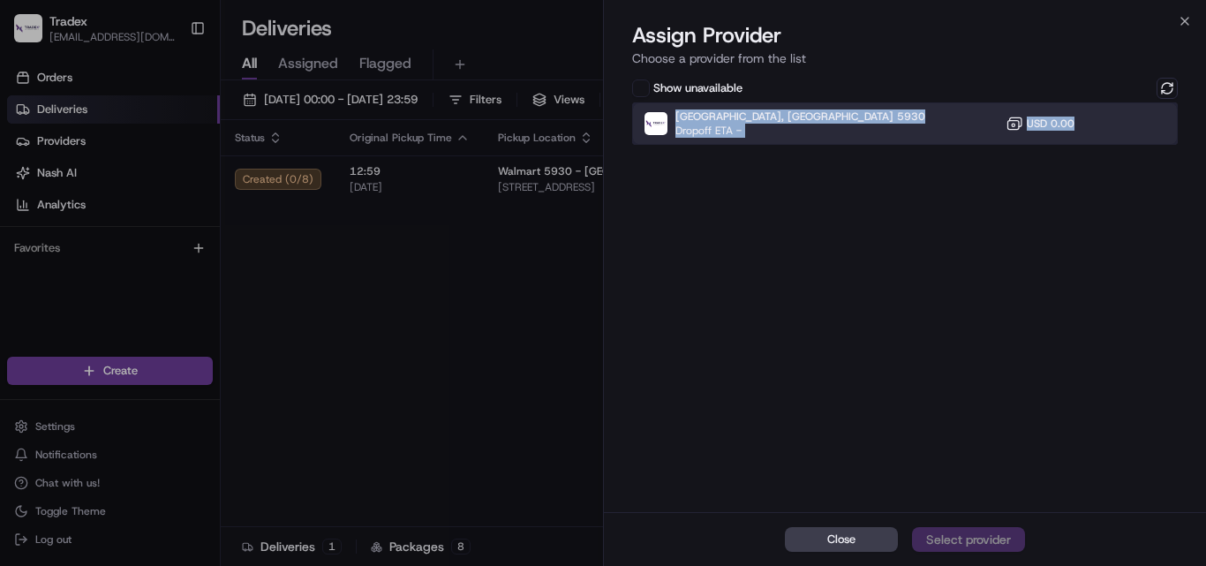
drag, startPoint x: 853, startPoint y: 129, endPoint x: 850, endPoint y: 174, distance: 45.1
click at [851, 129] on div "[GEOGRAPHIC_DATA], [GEOGRAPHIC_DATA] 5930 Dropoff ETA - USD 0.00" at bounding box center [905, 123] width 546 height 42
click at [970, 548] on button "Assign Provider" at bounding box center [968, 539] width 113 height 25
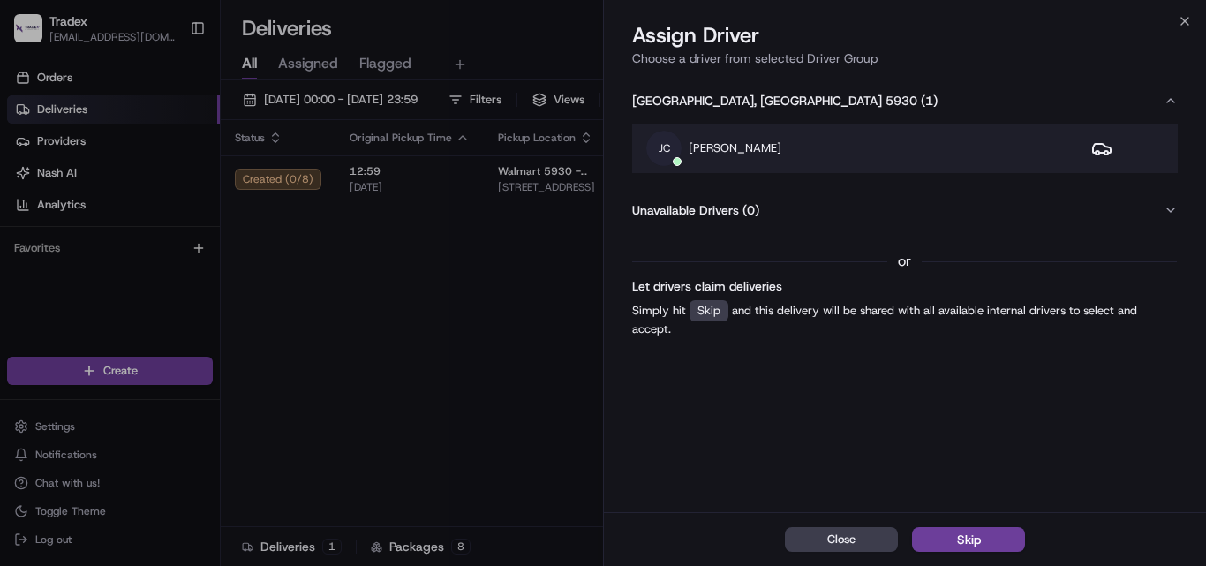
click at [732, 148] on p "[PERSON_NAME]" at bounding box center [735, 148] width 93 height 16
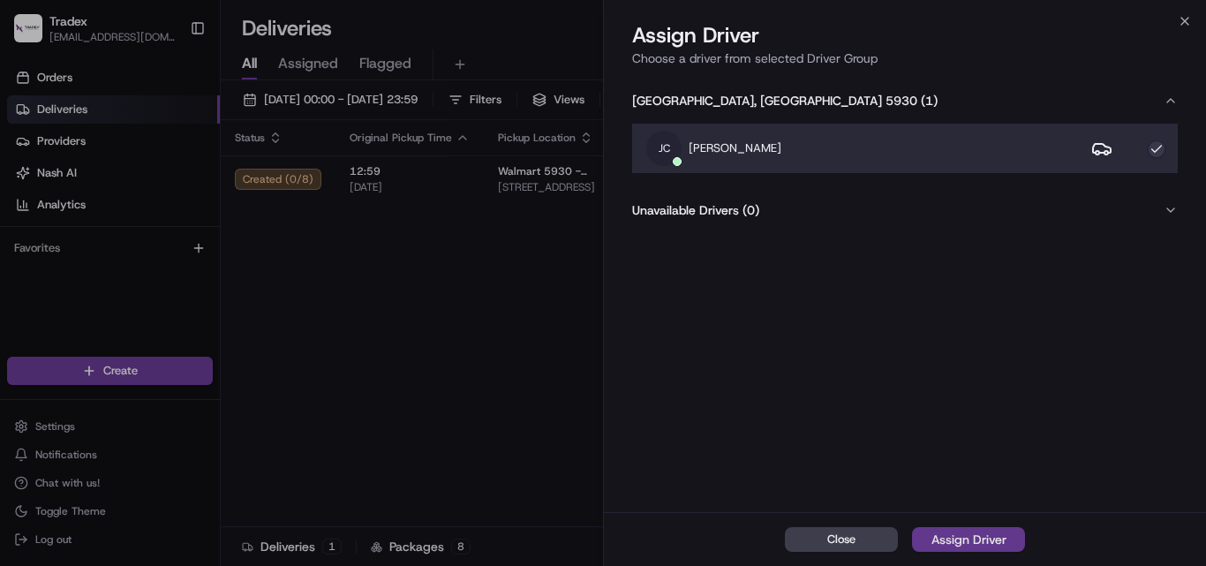
click at [970, 532] on div "Assign Driver" at bounding box center [969, 540] width 75 height 18
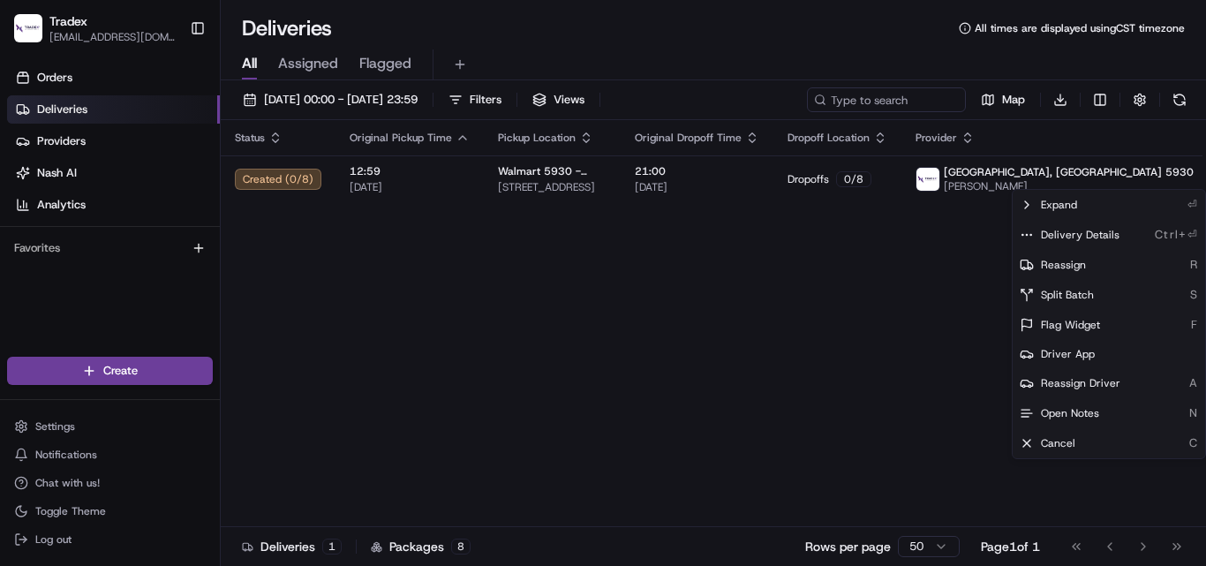
click at [914, 405] on div "Status Original Pickup Time Pickup Location Original Dropoff Time Dropoff Locat…" at bounding box center [747, 323] width 1053 height 407
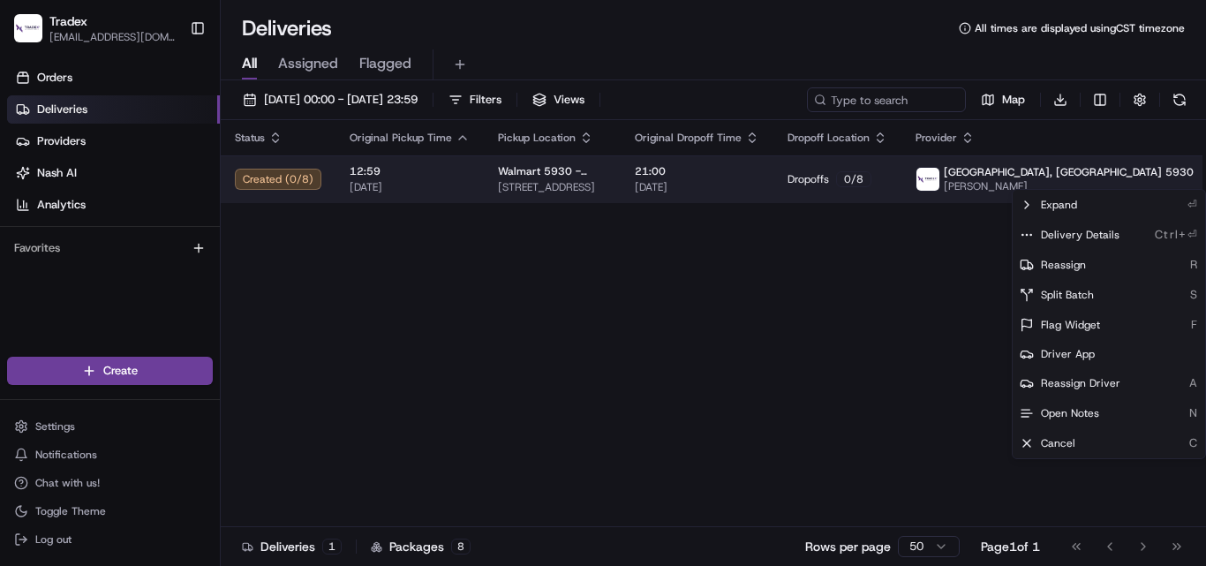
click at [1159, 173] on html "Tradex [EMAIL_ADDRESS][DOMAIN_NAME] Toggle Sidebar Orders Deliveries Providers …" at bounding box center [603, 283] width 1206 height 566
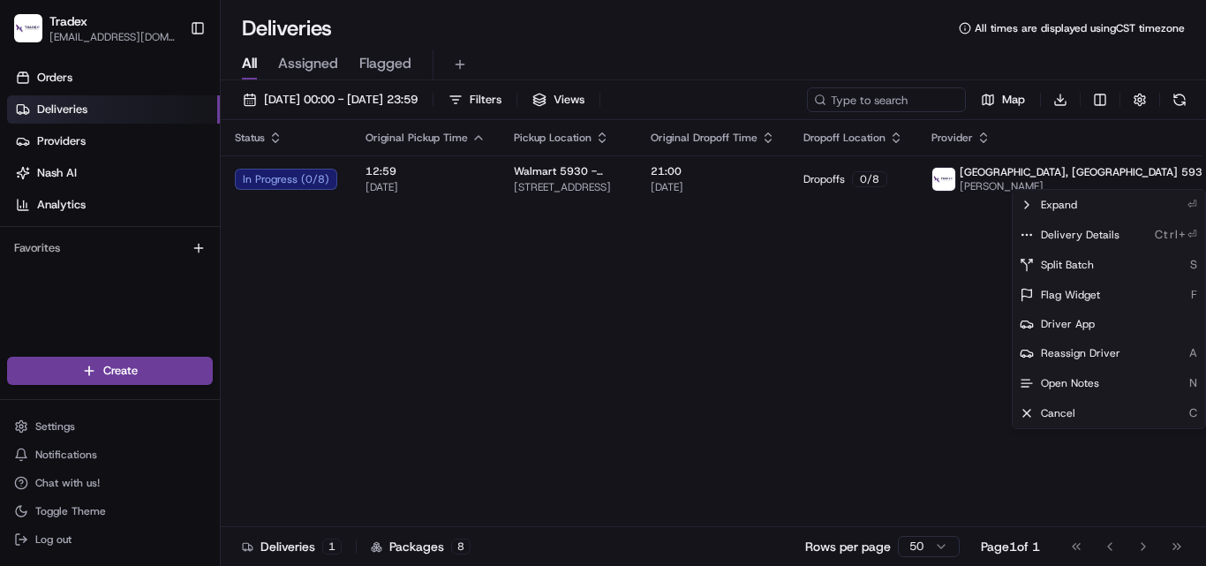
click at [714, 319] on html "Tradex [EMAIL_ADDRESS][DOMAIN_NAME] Toggle Sidebar Orders Deliveries Providers …" at bounding box center [603, 283] width 1206 height 566
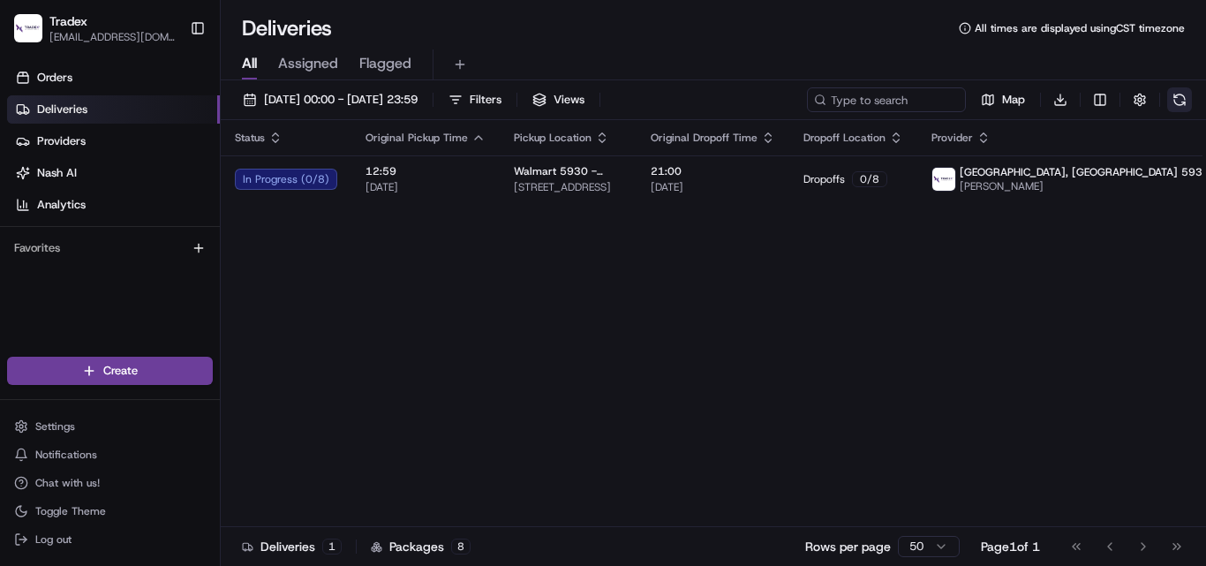
click at [1176, 93] on button at bounding box center [1179, 99] width 25 height 25
click at [1183, 101] on button at bounding box center [1179, 99] width 25 height 25
click at [1187, 102] on button at bounding box center [1179, 99] width 25 height 25
click at [1192, 102] on div "[DATE] 00:00 - [DATE] 23:59 Filters Views Map Download" at bounding box center [714, 103] width 986 height 33
click at [1184, 100] on button at bounding box center [1179, 99] width 25 height 25
